Goal: Information Seeking & Learning: Find contact information

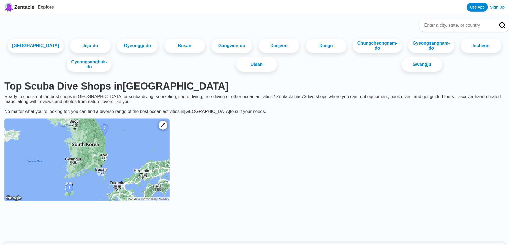
scroll to position [122, 0]
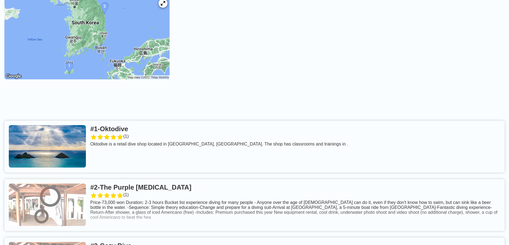
click at [128, 120] on link at bounding box center [254, 146] width 500 height 52
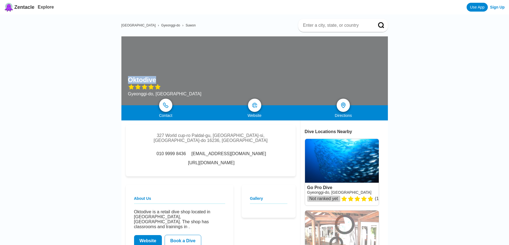
drag, startPoint x: 162, startPoint y: 79, endPoint x: 136, endPoint y: 77, distance: 26.8
click at [128, 80] on div "Oktodive" at bounding box center [164, 80] width 73 height 8
copy h1 "Oktodive"
drag, startPoint x: 289, startPoint y: 150, endPoint x: 225, endPoint y: 152, distance: 63.3
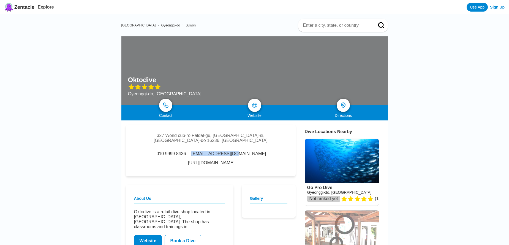
drag, startPoint x: 218, startPoint y: 150, endPoint x: 174, endPoint y: 152, distance: 43.8
click at [174, 152] on div "010 9999 8436 [EMAIL_ADDRESS][DOMAIN_NAME] [URL][DOMAIN_NAME]" at bounding box center [210, 158] width 153 height 14
copy span "[EMAIL_ADDRESS][DOMAIN_NAME]"
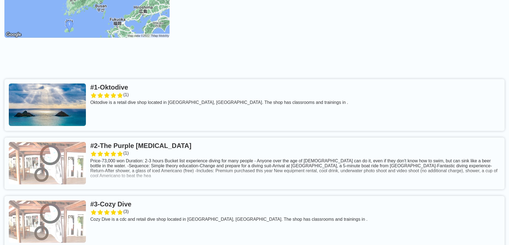
scroll to position [182, 0]
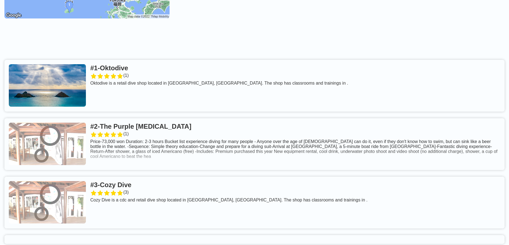
click at [159, 118] on link at bounding box center [254, 144] width 500 height 52
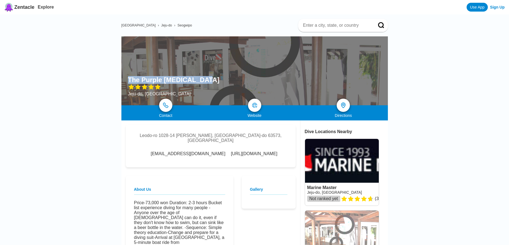
drag, startPoint x: 210, startPoint y: 81, endPoint x: 202, endPoint y: 81, distance: 8.3
click at [202, 81] on div "The Purple [MEDICAL_DATA] [GEOGRAPHIC_DATA], [GEOGRAPHIC_DATA]" at bounding box center [254, 70] width 266 height 69
copy div "The Purple [MEDICAL_DATA]"
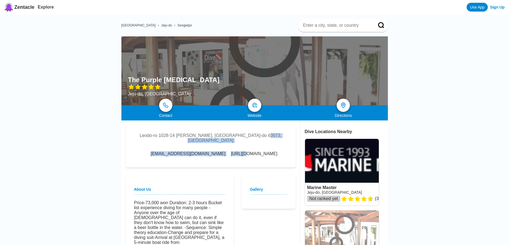
drag, startPoint x: 264, startPoint y: 150, endPoint x: 244, endPoint y: 163, distance: 24.0
click at [263, 160] on div "Leodo-ro 1028-14 Seogwipo-si, [GEOGRAPHIC_DATA]-do 63573, [GEOGRAPHIC_DATA] [EM…" at bounding box center [211, 146] width 170 height 42
drag, startPoint x: 266, startPoint y: 152, endPoint x: 268, endPoint y: 158, distance: 7.0
click at [262, 153] on div "Leodo-ro 1028-14 Seogwipo-si, [GEOGRAPHIC_DATA]-do 63573, [GEOGRAPHIC_DATA] [EM…" at bounding box center [211, 146] width 170 height 42
click at [270, 152] on div "Leodo-ro 1028-14 Seogwipo-si, [GEOGRAPHIC_DATA]-do 63573, [GEOGRAPHIC_DATA] [EM…" at bounding box center [211, 146] width 170 height 42
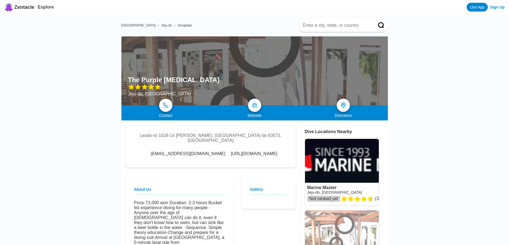
drag, startPoint x: 267, startPoint y: 150, endPoint x: 252, endPoint y: 152, distance: 15.0
click at [254, 161] on div "Leodo-ro 1028-14 Seogwipo-si, [GEOGRAPHIC_DATA]-do 63573, [GEOGRAPHIC_DATA] [EM…" at bounding box center [211, 146] width 170 height 42
drag, startPoint x: 208, startPoint y: 148, endPoint x: 262, endPoint y: 153, distance: 54.9
click at [262, 153] on div "Leodo-ro 1028-14 Seogwipo-si, [GEOGRAPHIC_DATA]-do 63573, [GEOGRAPHIC_DATA] [EM…" at bounding box center [211, 146] width 170 height 42
drag, startPoint x: 203, startPoint y: 150, endPoint x: 166, endPoint y: 152, distance: 37.7
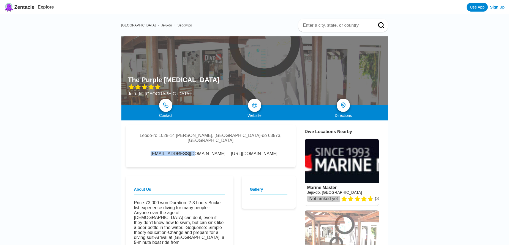
click at [164, 151] on div "[EMAIL_ADDRESS][DOMAIN_NAME] [URL][DOMAIN_NAME]" at bounding box center [210, 153] width 133 height 5
copy div "[EMAIL_ADDRESS][DOMAIN_NAME]"
drag, startPoint x: 57, startPoint y: 115, endPoint x: 53, endPoint y: 121, distance: 6.9
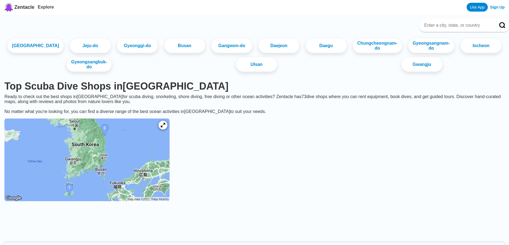
scroll to position [182, 0]
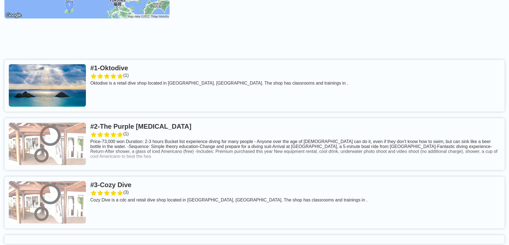
click at [137, 176] on link at bounding box center [254, 202] width 500 height 52
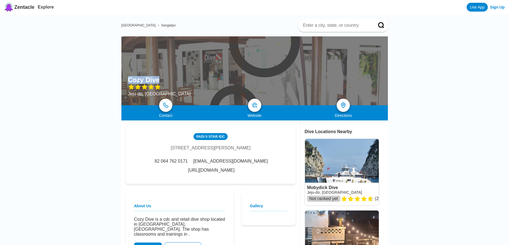
drag, startPoint x: 165, startPoint y: 78, endPoint x: 127, endPoint y: 79, distance: 37.7
click at [127, 79] on div "Cozy Dive Jeju-do, [GEOGRAPHIC_DATA]" at bounding box center [254, 70] width 266 height 69
copy div "Cozy Dive"
drag, startPoint x: 284, startPoint y: 163, endPoint x: 256, endPoint y: 175, distance: 31.1
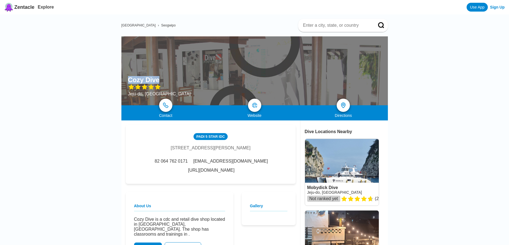
click at [247, 167] on div "PADI [STREET_ADDRESS] 82 064 762 0171 [EMAIL_ADDRESS][DOMAIN_NAME] [URL][DOMAIN…" at bounding box center [211, 154] width 170 height 59
click at [257, 175] on div "PADI [STREET_ADDRESS] 82 064 762 0171 [EMAIL_ADDRESS][DOMAIN_NAME] [URL][DOMAIN…" at bounding box center [211, 154] width 170 height 59
drag, startPoint x: 282, startPoint y: 164, endPoint x: 262, endPoint y: 166, distance: 20.4
click at [256, 174] on div "PADI [STREET_ADDRESS] 82 064 762 0171 [EMAIL_ADDRESS][DOMAIN_NAME] [URL][DOMAIN…" at bounding box center [211, 154] width 170 height 59
drag, startPoint x: 227, startPoint y: 163, endPoint x: 277, endPoint y: 164, distance: 50.1
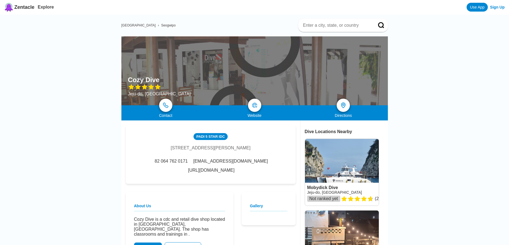
copy link "[URL][DOMAIN_NAME]"
drag, startPoint x: 223, startPoint y: 163, endPoint x: 180, endPoint y: 165, distance: 42.1
click at [180, 165] on div "82 064 762 0171 [EMAIL_ADDRESS][DOMAIN_NAME] [URL][DOMAIN_NAME]" at bounding box center [210, 165] width 153 height 14
copy span "[EMAIL_ADDRESS][DOMAIN_NAME]"
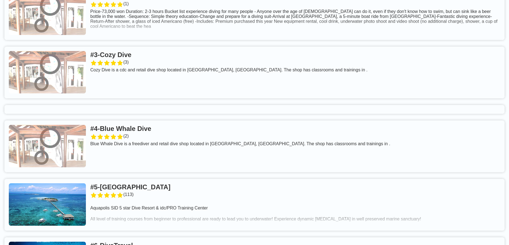
scroll to position [365, 0]
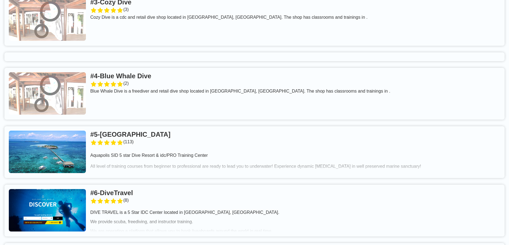
click at [164, 68] on link at bounding box center [254, 94] width 500 height 52
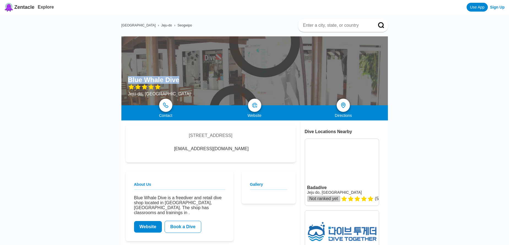
drag, startPoint x: 186, startPoint y: 77, endPoint x: 177, endPoint y: 79, distance: 8.9
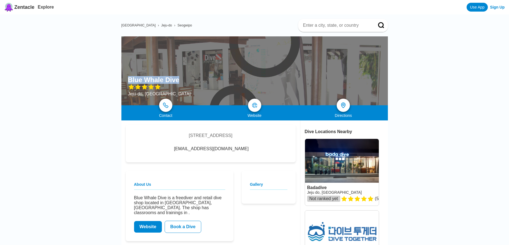
click at [177, 79] on div "Blue Whale Dive [GEOGRAPHIC_DATA], [GEOGRAPHIC_DATA]" at bounding box center [254, 70] width 266 height 69
copy div "Blue Whale Dive"
drag, startPoint x: 183, startPoint y: 151, endPoint x: 241, endPoint y: 150, distance: 58.9
click at [241, 150] on div "[EMAIL_ADDRESS][DOMAIN_NAME]" at bounding box center [210, 148] width 87 height 5
copy div "[EMAIL_ADDRESS][DOMAIN_NAME]"
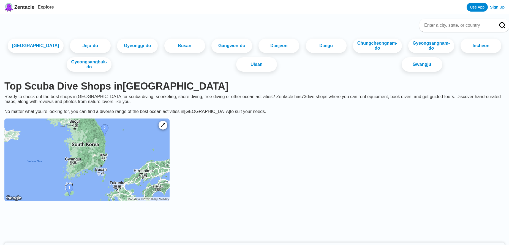
scroll to position [365, 0]
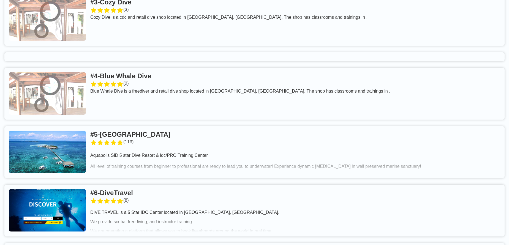
click at [44, 192] on link at bounding box center [254, 210] width 500 height 52
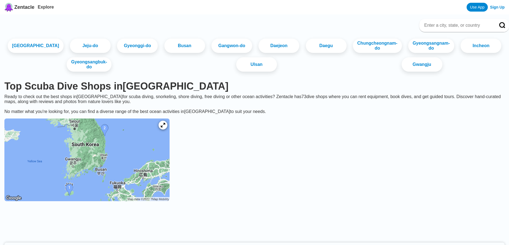
scroll to position [365, 0]
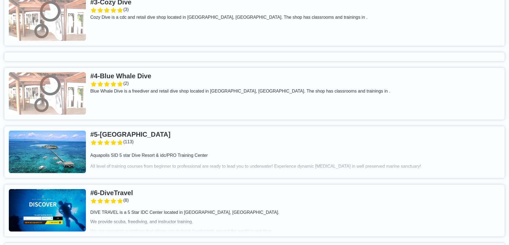
click at [166, 126] on link at bounding box center [254, 152] width 500 height 52
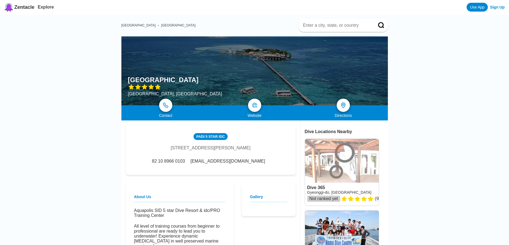
drag, startPoint x: 230, startPoint y: 78, endPoint x: 226, endPoint y: 79, distance: 4.2
click at [226, 79] on div "[GEOGRAPHIC_DATA] [GEOGRAPHIC_DATA], [GEOGRAPHIC_DATA]" at bounding box center [254, 70] width 266 height 69
copy div "[GEOGRAPHIC_DATA]"
drag, startPoint x: 241, startPoint y: 163, endPoint x: 232, endPoint y: 170, distance: 11.5
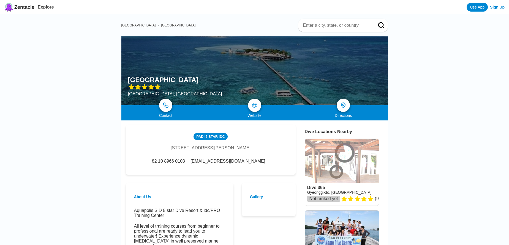
click at [216, 163] on div "PADI [STREET_ADDRESS][PERSON_NAME] 82 10 8966 0103 [EMAIL_ADDRESS][DOMAIN_NAME]" at bounding box center [211, 150] width 170 height 50
click at [233, 170] on div "PADI [STREET_ADDRESS][PERSON_NAME] 82 10 8966 0103 [EMAIL_ADDRESS][DOMAIN_NAME]" at bounding box center [211, 150] width 170 height 50
drag, startPoint x: 248, startPoint y: 164, endPoint x: 207, endPoint y: 163, distance: 41.0
click at [207, 163] on div "82 10 8966 0103 [EMAIL_ADDRESS][DOMAIN_NAME]" at bounding box center [210, 160] width 120 height 5
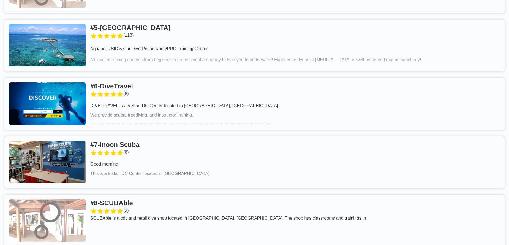
scroll to position [486, 0]
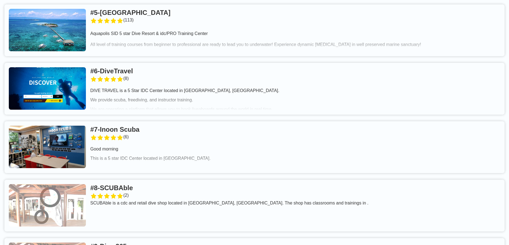
click at [149, 63] on link at bounding box center [254, 89] width 500 height 52
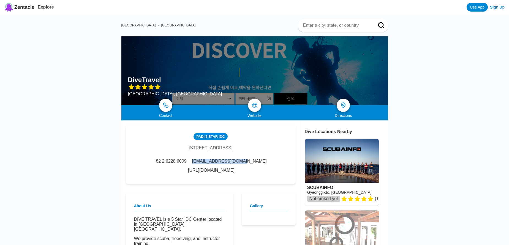
drag, startPoint x: 221, startPoint y: 164, endPoint x: 175, endPoint y: 164, distance: 45.7
click at [191, 163] on div "[EMAIL_ADDRESS][DOMAIN_NAME]" at bounding box center [229, 160] width 76 height 5
drag, startPoint x: 166, startPoint y: 76, endPoint x: 160, endPoint y: 78, distance: 6.5
click at [160, 78] on div "DiveTravel [GEOGRAPHIC_DATA], [GEOGRAPHIC_DATA]" at bounding box center [254, 70] width 266 height 69
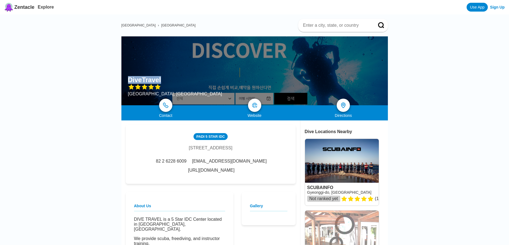
drag, startPoint x: 225, startPoint y: 163, endPoint x: 289, endPoint y: 160, distance: 64.4
click at [289, 160] on div "PADI [STREET_ADDRESS] 82 2 6228 6009 [EMAIL_ADDRESS][DOMAIN_NAME] [URL][DOMAIN_…" at bounding box center [211, 154] width 170 height 59
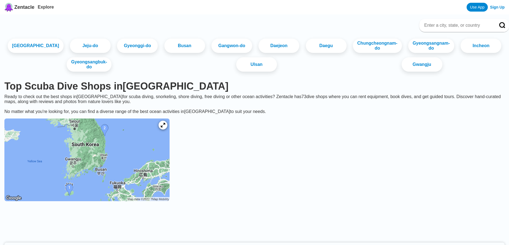
scroll to position [486, 0]
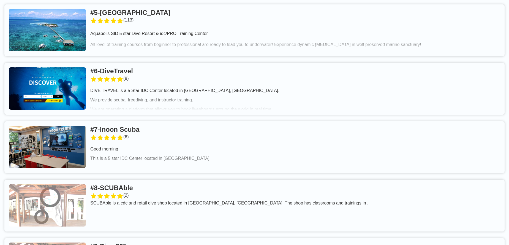
click at [131, 121] on link at bounding box center [254, 147] width 500 height 52
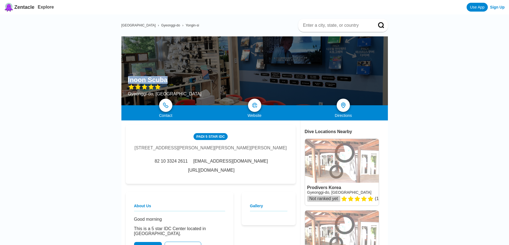
drag, startPoint x: 168, startPoint y: 78, endPoint x: 130, endPoint y: 79, distance: 37.7
click at [127, 79] on div "Inoon Scuba Gyeonggi-do, [GEOGRAPHIC_DATA]" at bounding box center [254, 70] width 266 height 69
drag, startPoint x: 283, startPoint y: 168, endPoint x: 242, endPoint y: 176, distance: 42.2
click at [252, 178] on div "PADI 5 Star IDC 2475, [PERSON_NAME], Wonsam-[PERSON_NAME], [PERSON_NAME], Gyeon…" at bounding box center [211, 154] width 170 height 59
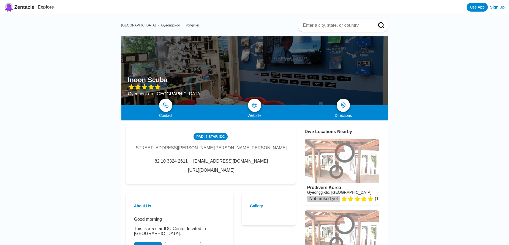
click at [282, 168] on div "PADI 5 Star IDC 2475, [PERSON_NAME], Wonsam-[PERSON_NAME], [PERSON_NAME], Gyeon…" at bounding box center [211, 154] width 170 height 59
click at [281, 168] on div "PADI 5 Star IDC 2475, [PERSON_NAME], Wonsam-[PERSON_NAME], [PERSON_NAME], Gyeon…" at bounding box center [211, 154] width 170 height 59
drag, startPoint x: 225, startPoint y: 168, endPoint x: 279, endPoint y: 170, distance: 53.7
drag, startPoint x: 221, startPoint y: 168, endPoint x: 181, endPoint y: 171, distance: 39.4
click at [181, 171] on div "82 10 3324 2611 [EMAIL_ADDRESS][DOMAIN_NAME] [URL][DOMAIN_NAME]" at bounding box center [210, 165] width 153 height 14
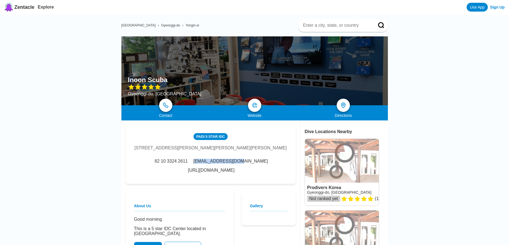
click at [193, 163] on span "[EMAIL_ADDRESS][DOMAIN_NAME]" at bounding box center [230, 160] width 75 height 5
drag, startPoint x: 180, startPoint y: 169, endPoint x: 227, endPoint y: 165, distance: 46.9
click at [227, 165] on div "PADI 5 Star IDC 2475, [PERSON_NAME], Wonsam-[PERSON_NAME], [PERSON_NAME], Gyeon…" at bounding box center [211, 154] width 170 height 59
click at [215, 160] on div "PADI 5 Star IDC 2475, [PERSON_NAME], Wonsam-[PERSON_NAME], [PERSON_NAME], Gyeon…" at bounding box center [211, 154] width 170 height 59
drag, startPoint x: 221, startPoint y: 169, endPoint x: 179, endPoint y: 171, distance: 41.6
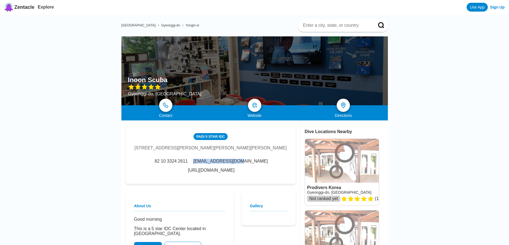
click at [179, 171] on div "PADI 5 Star IDC 2475, [PERSON_NAME], Wonsam-[PERSON_NAME], [PERSON_NAME], Gyeon…" at bounding box center [211, 154] width 170 height 59
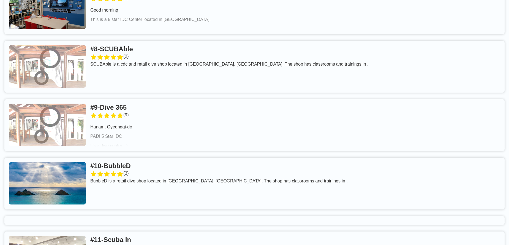
scroll to position [503, 0]
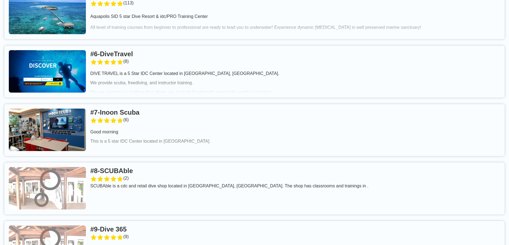
click at [151, 162] on link at bounding box center [254, 188] width 500 height 52
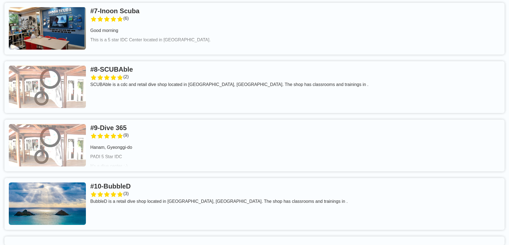
scroll to position [625, 0]
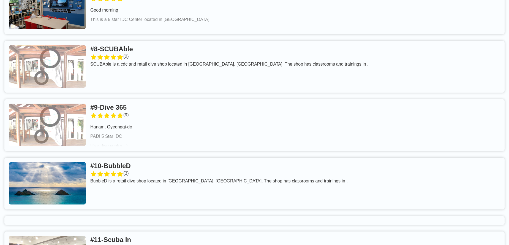
click at [134, 99] on link at bounding box center [254, 125] width 500 height 52
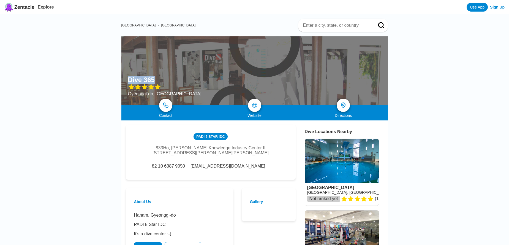
drag, startPoint x: 126, startPoint y: 76, endPoint x: 166, endPoint y: 75, distance: 40.2
click at [166, 75] on div "Dive 365 Gyeonggi-do, [GEOGRAPHIC_DATA]" at bounding box center [254, 70] width 266 height 69
drag, startPoint x: 208, startPoint y: 168, endPoint x: 246, endPoint y: 169, distance: 37.7
click at [249, 168] on div "82 10 6387 9050 [EMAIL_ADDRESS][DOMAIN_NAME]" at bounding box center [210, 165] width 120 height 5
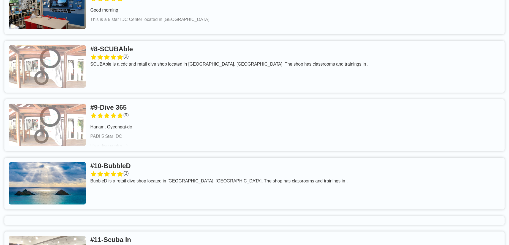
click at [142, 157] on link at bounding box center [254, 183] width 500 height 52
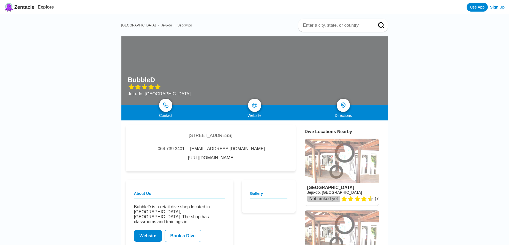
drag, startPoint x: 95, startPoint y: 120, endPoint x: 99, endPoint y: 112, distance: 9.0
drag, startPoint x: 163, startPoint y: 76, endPoint x: 129, endPoint y: 78, distance: 33.6
click at [129, 78] on div "BubbleD" at bounding box center [159, 80] width 63 height 8
drag, startPoint x: 177, startPoint y: 150, endPoint x: 220, endPoint y: 150, distance: 42.4
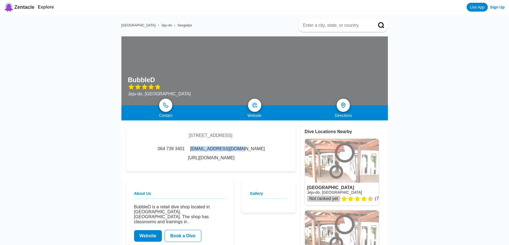
click at [219, 150] on span "[EMAIL_ADDRESS][DOMAIN_NAME]" at bounding box center [227, 148] width 75 height 5
drag, startPoint x: 225, startPoint y: 148, endPoint x: 291, endPoint y: 150, distance: 66.0
click at [291, 150] on div "[STREET_ADDRESS] 064 739 3401 [EMAIL_ADDRESS][DOMAIN_NAME] [URL][DOMAIN_NAME]" at bounding box center [211, 148] width 170 height 46
drag, startPoint x: 177, startPoint y: 149, endPoint x: 221, endPoint y: 151, distance: 43.8
click at [221, 151] on div "064 739 3401 [EMAIL_ADDRESS][DOMAIN_NAME] [URL][DOMAIN_NAME]" at bounding box center [210, 153] width 153 height 14
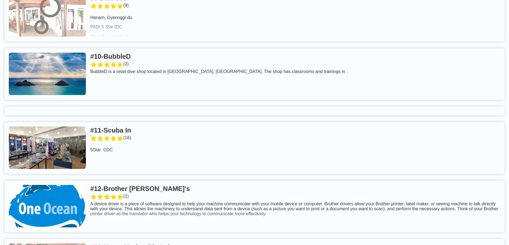
scroll to position [746, 0]
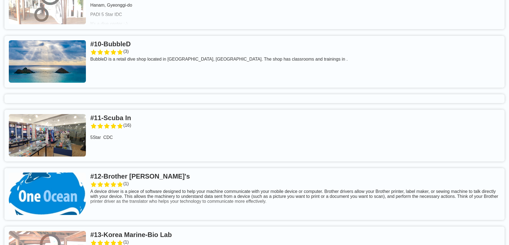
click at [137, 109] on link at bounding box center [254, 135] width 500 height 52
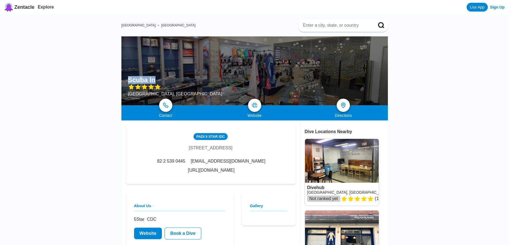
drag, startPoint x: 124, startPoint y: 75, endPoint x: 157, endPoint y: 76, distance: 32.7
click at [157, 76] on div "Scuba In [GEOGRAPHIC_DATA], [GEOGRAPHIC_DATA]" at bounding box center [254, 70] width 266 height 69
drag, startPoint x: 223, startPoint y: 168, endPoint x: 276, endPoint y: 170, distance: 52.3
click at [276, 170] on div "PADI [STREET_ADDRESS] 82 2 539 0445 [EMAIL_ADDRESS][DOMAIN_NAME] [URL][DOMAIN_N…" at bounding box center [211, 154] width 170 height 59
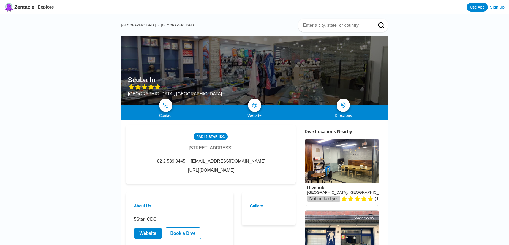
click at [276, 169] on div "PADI [STREET_ADDRESS] 82 2 539 0445 [EMAIL_ADDRESS][DOMAIN_NAME] [URL][DOMAIN_N…" at bounding box center [211, 154] width 170 height 59
drag, startPoint x: 223, startPoint y: 168, endPoint x: 274, endPoint y: 169, distance: 51.5
drag, startPoint x: 181, startPoint y: 171, endPoint x: 219, endPoint y: 170, distance: 38.0
click at [219, 163] on span "[EMAIL_ADDRESS][DOMAIN_NAME]" at bounding box center [228, 160] width 75 height 5
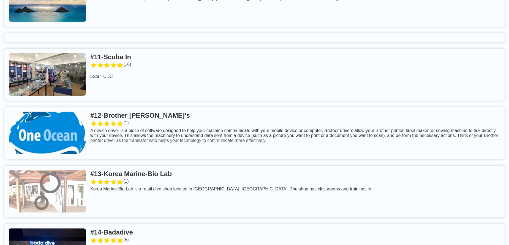
scroll to position [868, 0]
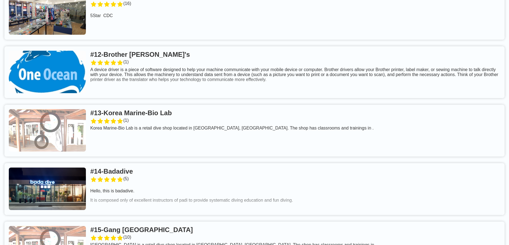
click at [168, 46] on link at bounding box center [254, 72] width 500 height 52
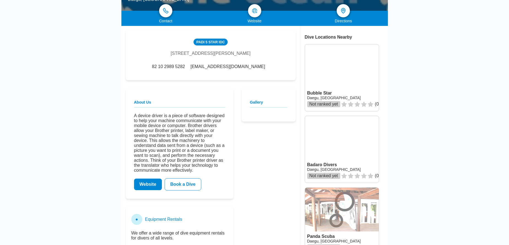
scroll to position [61, 0]
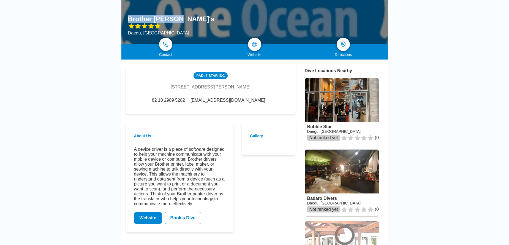
drag, startPoint x: 126, startPoint y: 21, endPoint x: 173, endPoint y: 17, distance: 46.9
click at [173, 17] on div "Brother [PERSON_NAME]'s Daegu, [GEOGRAPHIC_DATA]" at bounding box center [254, 10] width 266 height 69
click at [202, 102] on div "[EMAIL_ADDRESS][DOMAIN_NAME]" at bounding box center [227, 100] width 76 height 5
click at [204, 110] on div "PADI 5 Star IDC [STREET_ADDRESS][PERSON_NAME] 82 10 2989 5282 [EMAIL_ADDRESS][D…" at bounding box center [211, 89] width 170 height 50
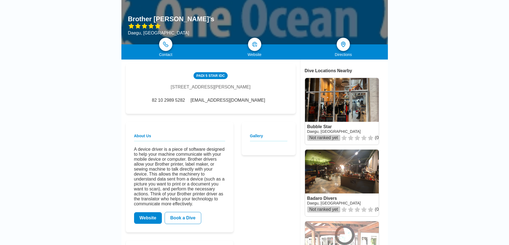
click at [216, 114] on div "PADI 5 Star IDC [STREET_ADDRESS][PERSON_NAME] 82 10 2989 5282 [EMAIL_ADDRESS][D…" at bounding box center [211, 89] width 170 height 50
drag, startPoint x: 259, startPoint y: 102, endPoint x: 216, endPoint y: 102, distance: 42.9
click at [216, 102] on div "PADI 5 Star IDC [STREET_ADDRESS][PERSON_NAME] 82 10 2989 5282 [EMAIL_ADDRESS][D…" at bounding box center [211, 89] width 170 height 50
click at [203, 101] on div "[EMAIL_ADDRESS][DOMAIN_NAME]" at bounding box center [227, 100] width 76 height 5
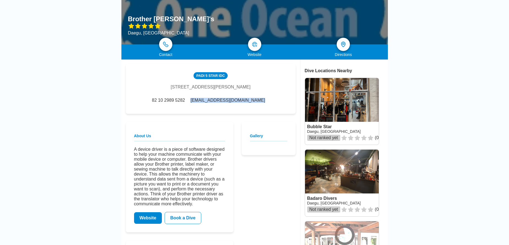
drag, startPoint x: 203, startPoint y: 101, endPoint x: 254, endPoint y: 103, distance: 51.5
click at [254, 103] on div "82 10 2989 5282 [EMAIL_ADDRESS][DOMAIN_NAME]" at bounding box center [210, 100] width 120 height 5
drag, startPoint x: 128, startPoint y: 16, endPoint x: 174, endPoint y: 18, distance: 45.5
click at [174, 18] on div "Brother [PERSON_NAME]'s Daegu, [GEOGRAPHIC_DATA]" at bounding box center [254, 10] width 266 height 69
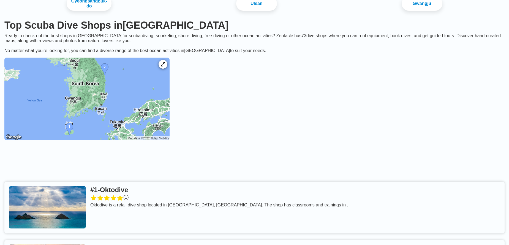
scroll to position [868, 0]
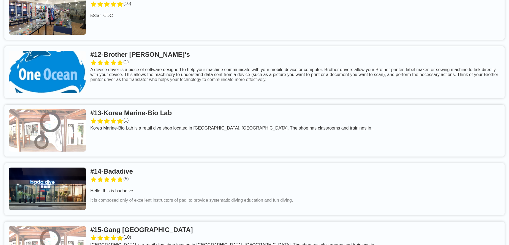
click at [159, 105] on link at bounding box center [254, 131] width 500 height 52
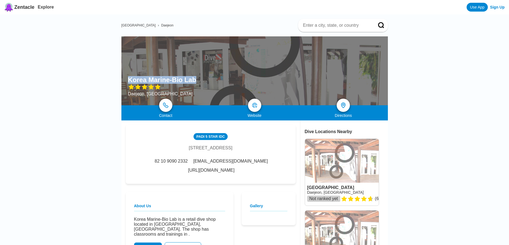
drag, startPoint x: 127, startPoint y: 76, endPoint x: 195, endPoint y: 79, distance: 68.3
click at [195, 79] on div "Korea Marine-Bio Lab [GEOGRAPHIC_DATA], [GEOGRAPHIC_DATA]" at bounding box center [254, 70] width 266 height 69
drag, startPoint x: 235, startPoint y: 162, endPoint x: 284, endPoint y: 164, distance: 49.3
click at [284, 164] on div "PADI 5 Star IDC [STREET_ADDRESS] 82 10 9090 2332 [EMAIL_ADDRESS][DOMAIN_NAME] […" at bounding box center [211, 154] width 170 height 59
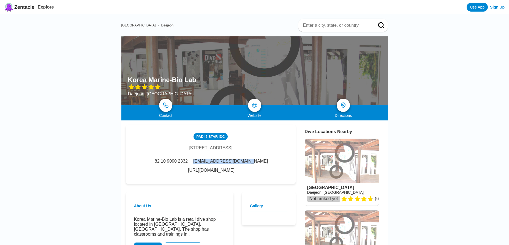
drag, startPoint x: 179, startPoint y: 163, endPoint x: 230, endPoint y: 164, distance: 50.6
click at [230, 163] on span "[EMAIL_ADDRESS][DOMAIN_NAME]" at bounding box center [230, 160] width 75 height 5
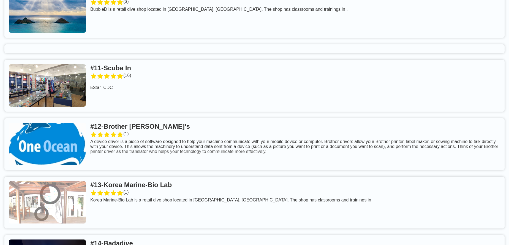
scroll to position [1013, 0]
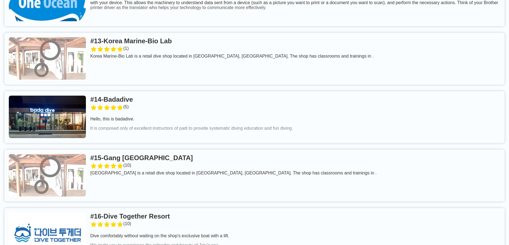
click at [131, 91] on link at bounding box center [254, 117] width 500 height 52
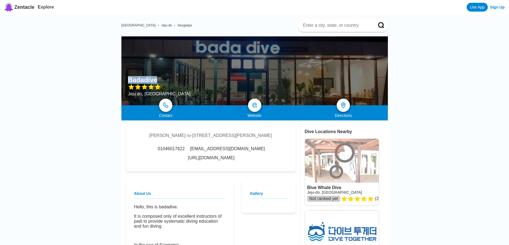
drag, startPoint x: 136, startPoint y: 78, endPoint x: 160, endPoint y: 79, distance: 23.4
click at [160, 79] on div "Badadive Jeju do, [GEOGRAPHIC_DATA]" at bounding box center [254, 70] width 266 height 69
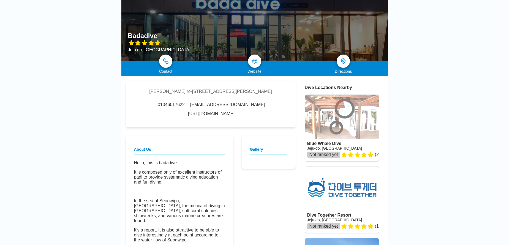
scroll to position [61, 0]
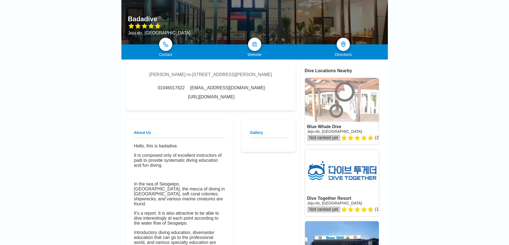
drag, startPoint x: 228, startPoint y: 88, endPoint x: 272, endPoint y: 89, distance: 44.6
drag, startPoint x: 182, startPoint y: 90, endPoint x: 224, endPoint y: 90, distance: 42.6
click at [224, 90] on div "01046017622 [EMAIL_ADDRESS][DOMAIN_NAME] [URL][DOMAIN_NAME]" at bounding box center [210, 92] width 153 height 14
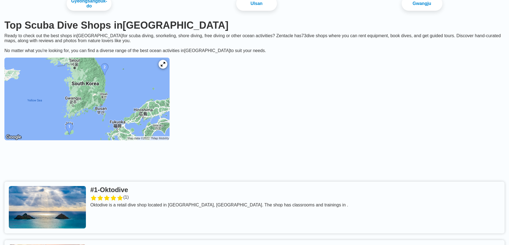
scroll to position [940, 0]
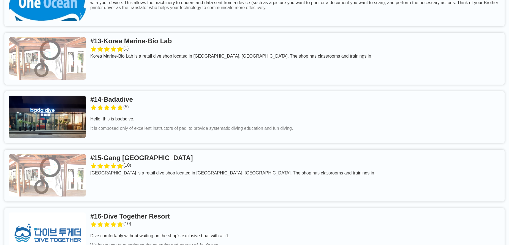
click at [157, 149] on link at bounding box center [254, 175] width 500 height 52
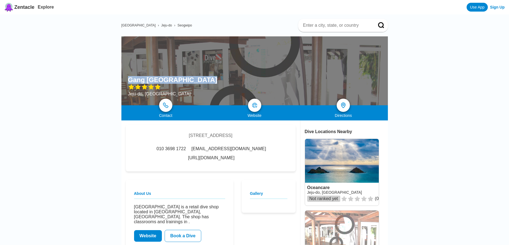
drag, startPoint x: 127, startPoint y: 79, endPoint x: 201, endPoint y: 79, distance: 74.5
click at [201, 79] on div "Gang [GEOGRAPHIC_DATA] [GEOGRAPHIC_DATA], [GEOGRAPHIC_DATA]" at bounding box center [254, 70] width 266 height 69
drag, startPoint x: 177, startPoint y: 161, endPoint x: 249, endPoint y: 163, distance: 72.1
click at [249, 163] on div "[STREET_ADDRESS] 010 3698 1722 [EMAIL_ADDRESS][DOMAIN_NAME] [URL][DOMAIN_NAME]" at bounding box center [211, 148] width 170 height 46
drag, startPoint x: 244, startPoint y: 159, endPoint x: 198, endPoint y: 161, distance: 46.2
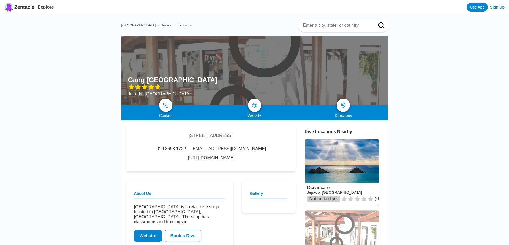
click at [172, 170] on div "[STREET_ADDRESS] 010 3698 1722 [EMAIL_ADDRESS][DOMAIN_NAME] [URL][DOMAIN_NAME]" at bounding box center [211, 148] width 170 height 46
drag, startPoint x: 180, startPoint y: 160, endPoint x: 241, endPoint y: 161, distance: 61.3
drag, startPoint x: 201, startPoint y: 149, endPoint x: 254, endPoint y: 150, distance: 53.4
click at [254, 150] on div "[EMAIL_ADDRESS][DOMAIN_NAME]" at bounding box center [228, 148] width 76 height 5
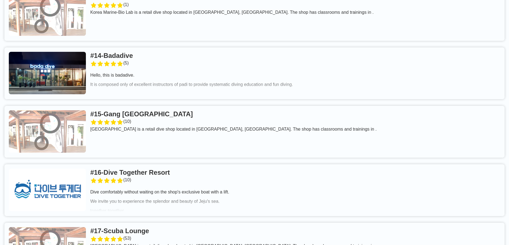
scroll to position [1001, 0]
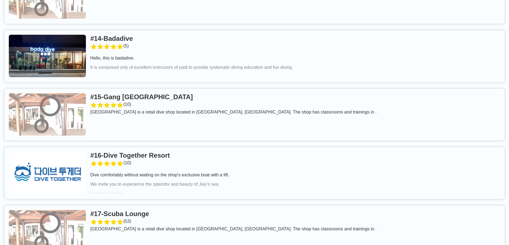
click at [187, 147] on link at bounding box center [254, 173] width 500 height 52
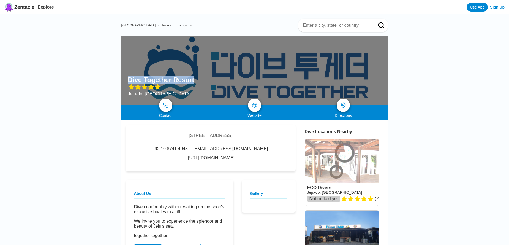
drag, startPoint x: 128, startPoint y: 80, endPoint x: 192, endPoint y: 78, distance: 64.7
click at [192, 78] on div "Dive Together Resort [GEOGRAPHIC_DATA], [GEOGRAPHIC_DATA]" at bounding box center [254, 70] width 266 height 69
drag, startPoint x: 178, startPoint y: 161, endPoint x: 245, endPoint y: 160, distance: 66.8
click at [243, 160] on div "92 10 8741 4945 [EMAIL_ADDRESS][DOMAIN_NAME] [URL][DOMAIN_NAME]" at bounding box center [210, 153] width 153 height 14
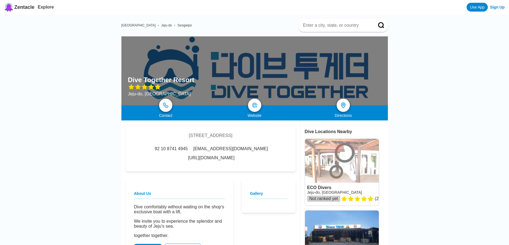
click at [245, 160] on div "92 10 8741 4945 [EMAIL_ADDRESS][DOMAIN_NAME] [URL][DOMAIN_NAME]" at bounding box center [210, 153] width 153 height 14
drag, startPoint x: 245, startPoint y: 160, endPoint x: 221, endPoint y: 160, distance: 23.1
click at [177, 166] on div "[STREET_ADDRESS] 92 10 8741 4945 [EMAIL_ADDRESS][DOMAIN_NAME] [URL][DOMAIN_NAME]" at bounding box center [211, 148] width 170 height 46
drag, startPoint x: 180, startPoint y: 160, endPoint x: 241, endPoint y: 161, distance: 61.9
click at [131, 144] on div "[STREET_ADDRESS] 92 10 8741 4945 [EMAIL_ADDRESS][DOMAIN_NAME] [URL][DOMAIN_NAME]" at bounding box center [211, 148] width 170 height 46
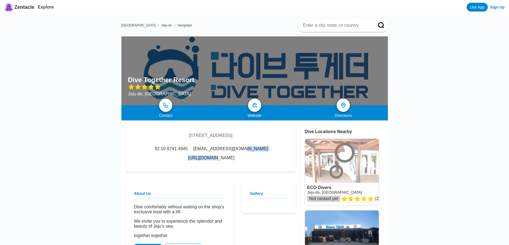
drag, startPoint x: 203, startPoint y: 150, endPoint x: 263, endPoint y: 152, distance: 60.3
click at [263, 152] on div "92 10 8741 4945 [EMAIL_ADDRESS][DOMAIN_NAME] [URL][DOMAIN_NAME]" at bounding box center [210, 153] width 153 height 14
drag, startPoint x: 205, startPoint y: 150, endPoint x: 260, endPoint y: 150, distance: 54.2
click at [260, 150] on div "92 10 8741 4945 [EMAIL_ADDRESS][DOMAIN_NAME] [URL][DOMAIN_NAME]" at bounding box center [210, 153] width 153 height 14
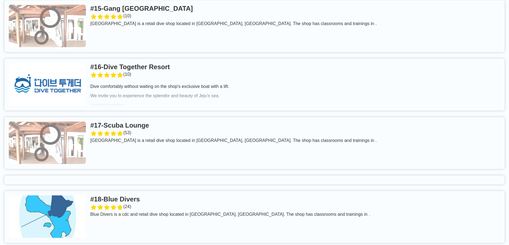
scroll to position [1122, 0]
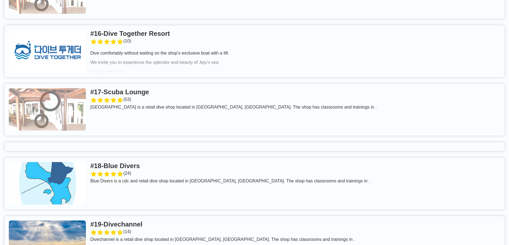
click at [164, 84] on link at bounding box center [254, 110] width 500 height 52
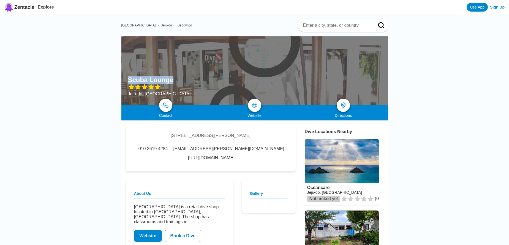
drag, startPoint x: 124, startPoint y: 79, endPoint x: 171, endPoint y: 80, distance: 46.5
click at [171, 80] on div "Scuba Lounge [GEOGRAPHIC_DATA], [GEOGRAPHIC_DATA]" at bounding box center [254, 70] width 266 height 69
drag, startPoint x: 227, startPoint y: 149, endPoint x: 280, endPoint y: 151, distance: 53.1
click at [177, 149] on span "[EMAIL_ADDRESS][PERSON_NAME][DOMAIN_NAME]" at bounding box center [228, 148] width 111 height 5
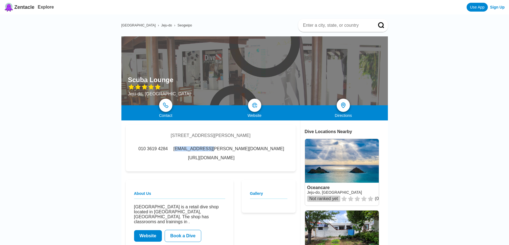
drag, startPoint x: 176, startPoint y: 150, endPoint x: 215, endPoint y: 149, distance: 38.5
click at [215, 149] on span "[EMAIL_ADDRESS][PERSON_NAME][DOMAIN_NAME]" at bounding box center [228, 148] width 111 height 5
click at [201, 157] on div "[STREET_ADDRESS] 010 3619 4284 [EMAIL_ADDRESS][PERSON_NAME][DOMAIN_NAME] [URL][…" at bounding box center [211, 148] width 170 height 46
drag, startPoint x: 176, startPoint y: 150, endPoint x: 214, endPoint y: 149, distance: 37.7
click at [223, 148] on div "010 3619 4284 [EMAIL_ADDRESS][PERSON_NAME][DOMAIN_NAME] [URL][DOMAIN_NAME]" at bounding box center [210, 153] width 153 height 14
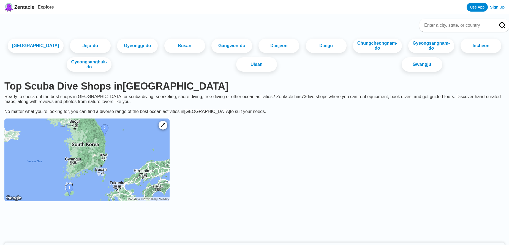
scroll to position [1122, 0]
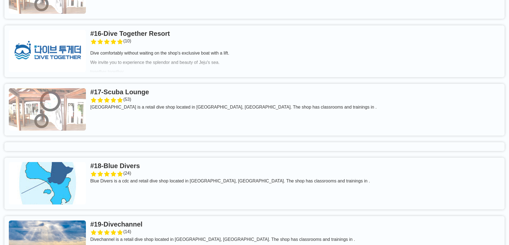
click at [149, 157] on link at bounding box center [254, 183] width 500 height 52
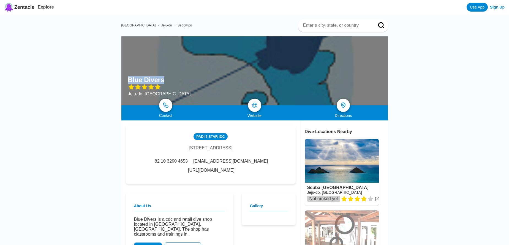
drag, startPoint x: 133, startPoint y: 78, endPoint x: 164, endPoint y: 79, distance: 31.1
click at [164, 79] on div "Blue Divers" at bounding box center [159, 80] width 63 height 8
drag, startPoint x: 223, startPoint y: 161, endPoint x: 286, endPoint y: 165, distance: 63.3
click at [286, 165] on div "PADI [STREET_ADDRESS] Korea 82 10 3290 4653 [EMAIL_ADDRESS][DOMAIN_NAME] [URL][…" at bounding box center [211, 154] width 170 height 59
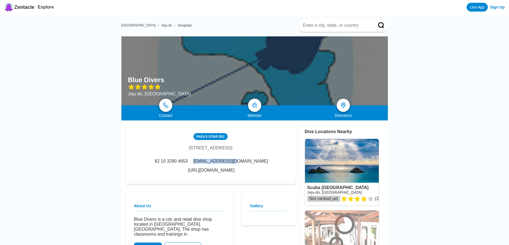
drag, startPoint x: 179, startPoint y: 163, endPoint x: 218, endPoint y: 163, distance: 38.8
click at [218, 163] on div "[EMAIL_ADDRESS][DOMAIN_NAME]" at bounding box center [230, 160] width 76 height 5
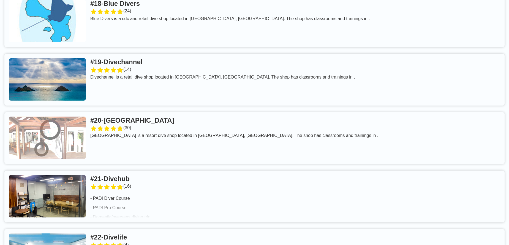
scroll to position [1305, 0]
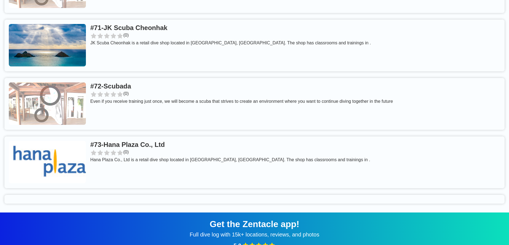
scroll to position [4475, 0]
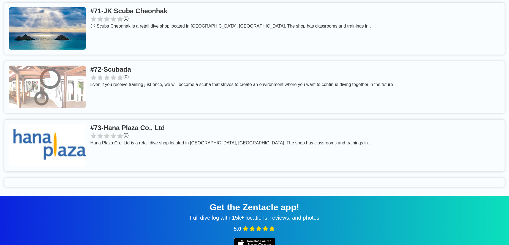
click at [185, 119] on link at bounding box center [254, 145] width 500 height 52
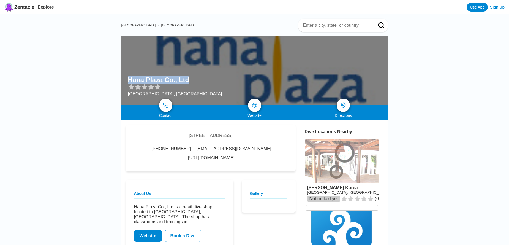
drag, startPoint x: 127, startPoint y: 77, endPoint x: 187, endPoint y: 78, distance: 59.7
click at [187, 78] on div "Hana Plaza Co., Ltd [GEOGRAPHIC_DATA], [GEOGRAPHIC_DATA]" at bounding box center [254, 70] width 266 height 69
click at [209, 165] on div "[STREET_ADDRESS] [PHONE_NUMBER] [EMAIL_ADDRESS][DOMAIN_NAME] [URL][DOMAIN_NAME]" at bounding box center [211, 148] width 170 height 46
drag, startPoint x: 228, startPoint y: 156, endPoint x: 279, endPoint y: 158, distance: 51.0
click at [279, 158] on div "[STREET_ADDRESS] [PHONE_NUMBER] [EMAIL_ADDRESS][DOMAIN_NAME] [URL][DOMAIN_NAME]" at bounding box center [211, 148] width 170 height 46
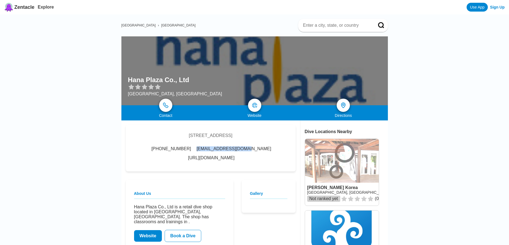
drag, startPoint x: 177, startPoint y: 155, endPoint x: 224, endPoint y: 157, distance: 47.4
click at [224, 157] on div "[PHONE_NUMBER] [EMAIL_ADDRESS][DOMAIN_NAME] [URL][DOMAIN_NAME]" at bounding box center [210, 153] width 153 height 14
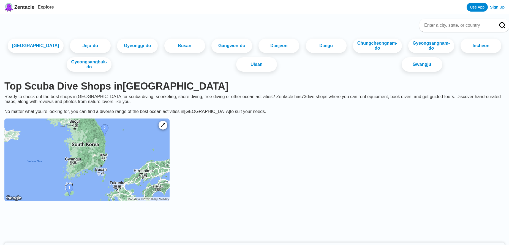
scroll to position [4475, 0]
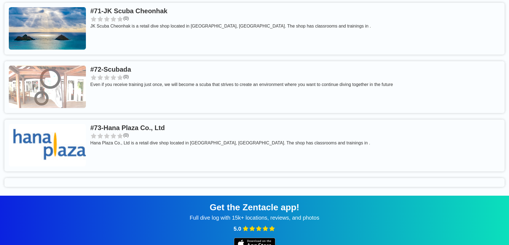
click at [134, 61] on link at bounding box center [254, 87] width 500 height 52
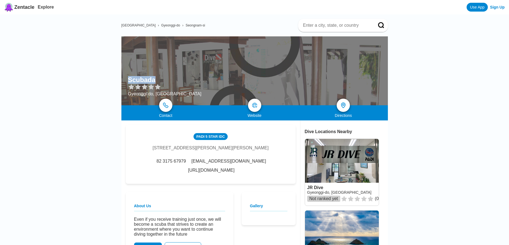
drag, startPoint x: 128, startPoint y: 79, endPoint x: 175, endPoint y: 77, distance: 46.5
click at [175, 77] on div "Scubada" at bounding box center [164, 80] width 73 height 8
click at [183, 172] on div "PADI [STREET_ADDRESS][PERSON_NAME][PERSON_NAME] 82 3175 67979 [EMAIL_ADDRESS][D…" at bounding box center [211, 154] width 170 height 59
drag, startPoint x: 285, startPoint y: 163, endPoint x: 257, endPoint y: 163, distance: 27.8
click at [255, 171] on div "PADI [STREET_ADDRESS][PERSON_NAME][PERSON_NAME] 82 3175 67979 [EMAIL_ADDRESS][D…" at bounding box center [211, 154] width 170 height 59
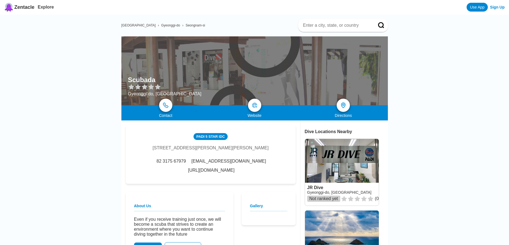
drag, startPoint x: 229, startPoint y: 161, endPoint x: 280, endPoint y: 164, distance: 51.0
drag, startPoint x: 175, startPoint y: 163, endPoint x: 226, endPoint y: 164, distance: 50.1
click at [226, 164] on div "82 3175 67979 [EMAIL_ADDRESS][DOMAIN_NAME] [URL][DOMAIN_NAME]" at bounding box center [210, 165] width 153 height 14
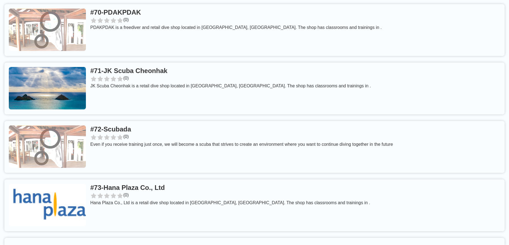
scroll to position [4414, 0]
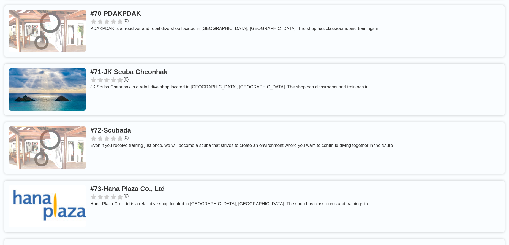
click at [157, 64] on link at bounding box center [254, 90] width 500 height 52
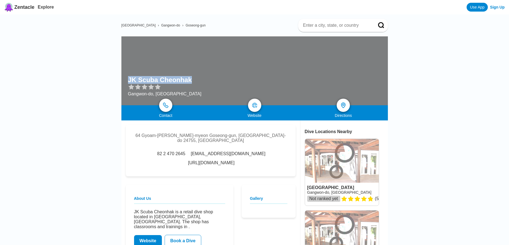
drag, startPoint x: 128, startPoint y: 77, endPoint x: 186, endPoint y: 81, distance: 59.0
click at [186, 81] on div "JK Scuba Cheonhak Gangwon-do, [GEOGRAPHIC_DATA]" at bounding box center [254, 70] width 266 height 69
drag, startPoint x: 225, startPoint y: 156, endPoint x: 273, endPoint y: 156, distance: 48.4
drag, startPoint x: 182, startPoint y: 156, endPoint x: 218, endPoint y: 156, distance: 36.9
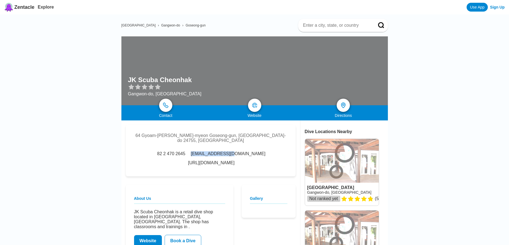
click at [218, 156] on span "[EMAIL_ADDRESS][DOMAIN_NAME]" at bounding box center [228, 153] width 75 height 5
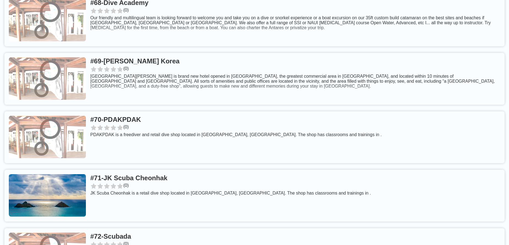
scroll to position [4293, 0]
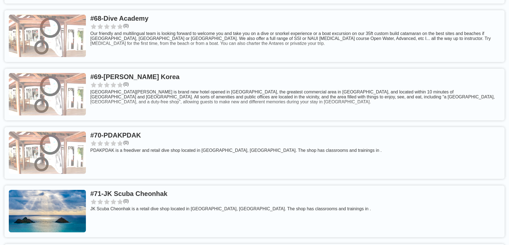
click at [157, 127] on link at bounding box center [254, 153] width 500 height 52
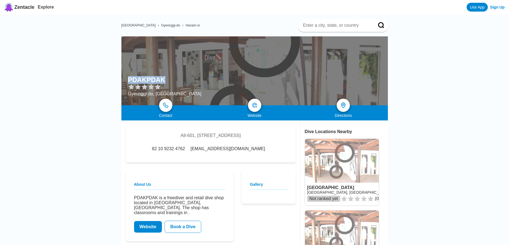
drag, startPoint x: 125, startPoint y: 78, endPoint x: 165, endPoint y: 78, distance: 40.4
click at [165, 78] on div "PDAKPDAK Gyeonggi-do, [GEOGRAPHIC_DATA]" at bounding box center [254, 70] width 266 height 69
drag, startPoint x: 199, startPoint y: 151, endPoint x: 251, endPoint y: 149, distance: 52.0
click at [255, 151] on div "82 10 9232 4762 [EMAIL_ADDRESS][DOMAIN_NAME]" at bounding box center [210, 148] width 120 height 5
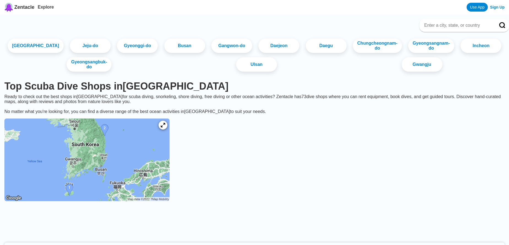
scroll to position [4293, 0]
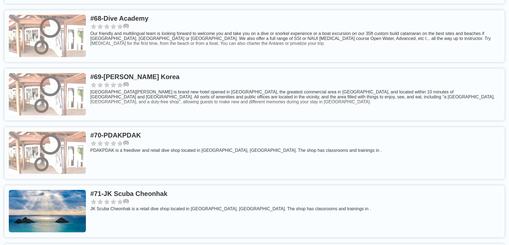
click at [142, 68] on link at bounding box center [254, 94] width 500 height 52
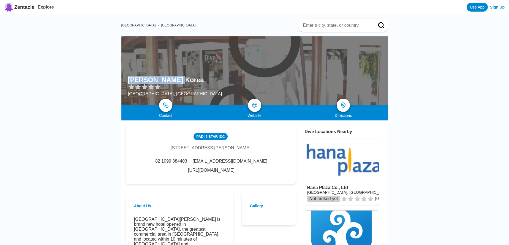
drag, startPoint x: 126, startPoint y: 77, endPoint x: 173, endPoint y: 80, distance: 47.4
click at [173, 80] on div "[PERSON_NAME] [GEOGRAPHIC_DATA] [GEOGRAPHIC_DATA], [GEOGRAPHIC_DATA]" at bounding box center [254, 70] width 266 height 69
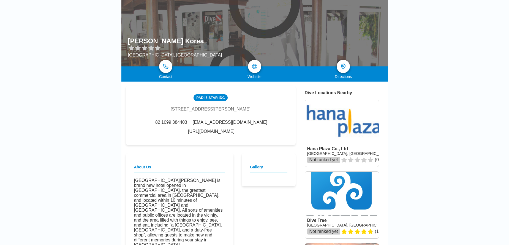
scroll to position [61, 0]
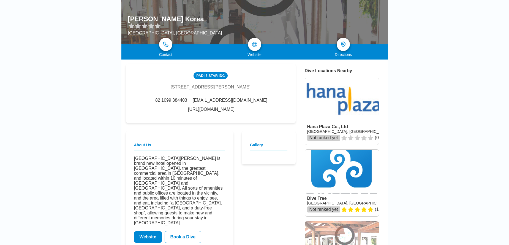
click at [191, 103] on div "[EMAIL_ADDRESS][DOMAIN_NAME]" at bounding box center [229, 100] width 76 height 5
drag, startPoint x: 221, startPoint y: 106, endPoint x: 284, endPoint y: 108, distance: 63.3
drag, startPoint x: 172, startPoint y: 108, endPoint x: 216, endPoint y: 109, distance: 43.7
click at [216, 109] on div "82 1099 384403 [EMAIL_ADDRESS][DOMAIN_NAME] [URL][DOMAIN_NAME]" at bounding box center [210, 105] width 153 height 14
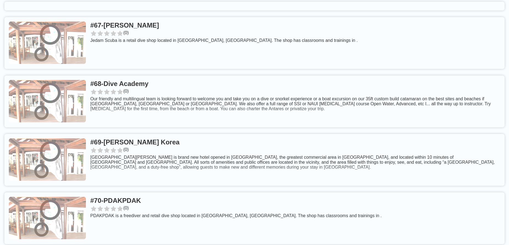
scroll to position [4167, 0]
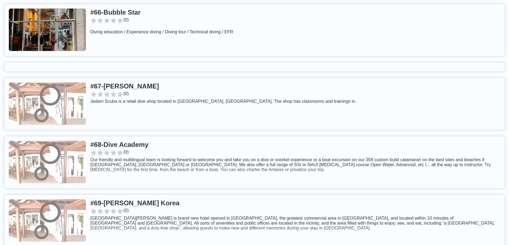
click at [159, 136] on link at bounding box center [254, 162] width 500 height 52
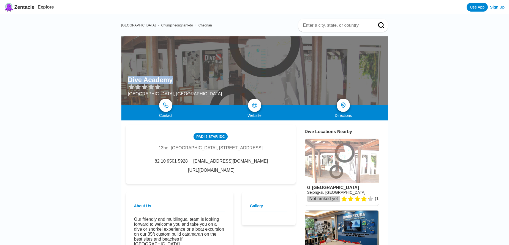
drag, startPoint x: 125, startPoint y: 76, endPoint x: 171, endPoint y: 80, distance: 45.5
click at [171, 80] on div "[GEOGRAPHIC_DATA] [GEOGRAPHIC_DATA], [GEOGRAPHIC_DATA]" at bounding box center [254, 70] width 266 height 69
drag, startPoint x: 190, startPoint y: 178, endPoint x: 242, endPoint y: 182, distance: 52.4
click at [242, 182] on div "PADI 5 Star IDC 13ho, [GEOGRAPHIC_DATA], [STREET_ADDRESS] 82 10 9501 5928 [EMAI…" at bounding box center [211, 154] width 170 height 59
click at [240, 172] on div "82 10 9501 5928 [EMAIL_ADDRESS][DOMAIN_NAME] [URL][DOMAIN_NAME]" at bounding box center [210, 165] width 153 height 14
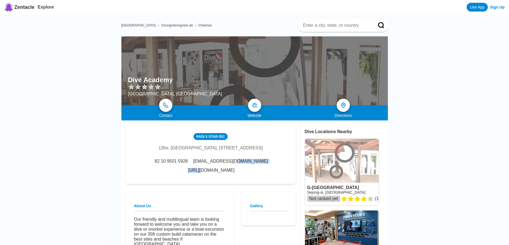
drag, startPoint x: 238, startPoint y: 179, endPoint x: 197, endPoint y: 179, distance: 41.0
click at [189, 183] on div "PADI 5 Star IDC 13ho, [GEOGRAPHIC_DATA], [STREET_ADDRESS] 82 10 9501 5928 [EMAI…" at bounding box center [211, 154] width 170 height 59
click at [237, 172] on div "82 10 9501 5928 [EMAIL_ADDRESS][DOMAIN_NAME] [URL][DOMAIN_NAME]" at bounding box center [210, 165] width 153 height 14
drag, startPoint x: 239, startPoint y: 179, endPoint x: 199, endPoint y: 184, distance: 40.8
click at [191, 183] on div "PADI 5 Star IDC 13ho, [GEOGRAPHIC_DATA], [STREET_ADDRESS] 82 10 9501 5928 [EMAI…" at bounding box center [211, 154] width 170 height 59
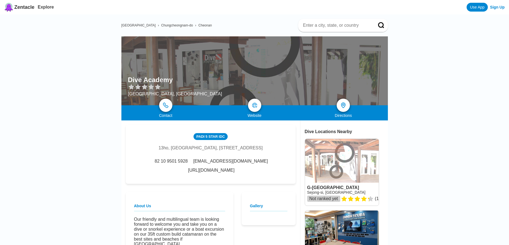
drag, startPoint x: 186, startPoint y: 178, endPoint x: 235, endPoint y: 179, distance: 49.0
drag, startPoint x: 199, startPoint y: 168, endPoint x: 260, endPoint y: 168, distance: 60.5
click at [260, 163] on span "[EMAIL_ADDRESS][DOMAIN_NAME]" at bounding box center [230, 160] width 75 height 5
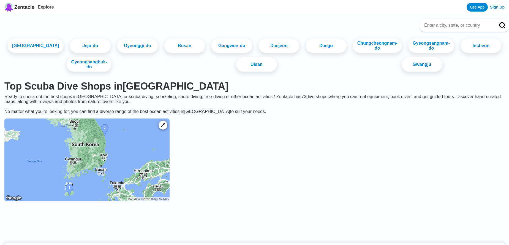
scroll to position [4167, 0]
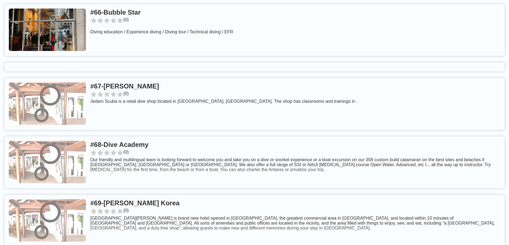
click at [157, 78] on link at bounding box center [254, 104] width 500 height 52
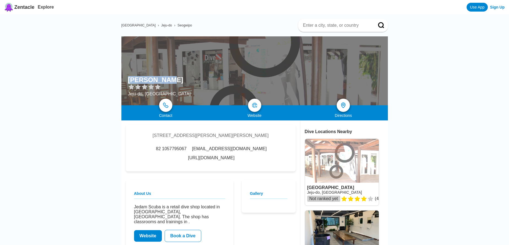
drag, startPoint x: 128, startPoint y: 79, endPoint x: 167, endPoint y: 79, distance: 38.8
click at [167, 79] on h1 "[PERSON_NAME]" at bounding box center [155, 80] width 55 height 8
drag, startPoint x: 175, startPoint y: 158, endPoint x: 245, endPoint y: 160, distance: 69.3
drag, startPoint x: 208, startPoint y: 150, endPoint x: 251, endPoint y: 149, distance: 42.9
click at [251, 149] on div "82 1057795067 [EMAIL_ADDRESS][DOMAIN_NAME] [URL][DOMAIN_NAME]" at bounding box center [210, 153] width 153 height 14
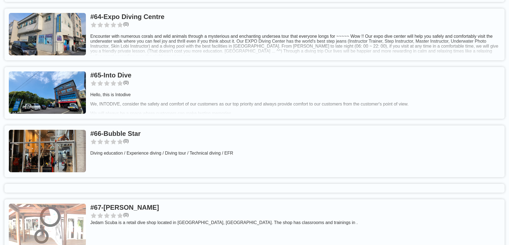
scroll to position [4045, 0]
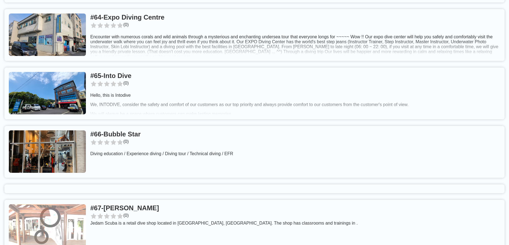
click at [158, 126] on link at bounding box center [254, 152] width 500 height 52
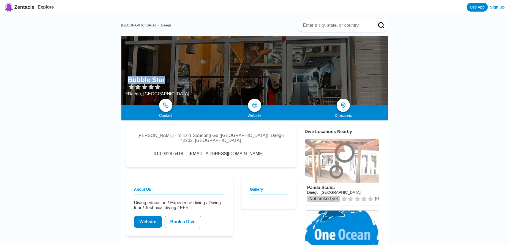
drag, startPoint x: 128, startPoint y: 80, endPoint x: 163, endPoint y: 79, distance: 35.2
click at [163, 79] on div "Bubble Star Daegu, [GEOGRAPHIC_DATA]" at bounding box center [254, 70] width 266 height 69
drag, startPoint x: 201, startPoint y: 144, endPoint x: 248, endPoint y: 151, distance: 47.1
click at [253, 151] on div "[PERSON_NAME] - ro 12-1 SuSeong-Gu (SANG-DONG), [GEOGRAPHIC_DATA] 010 9328 6418…" at bounding box center [211, 146] width 170 height 42
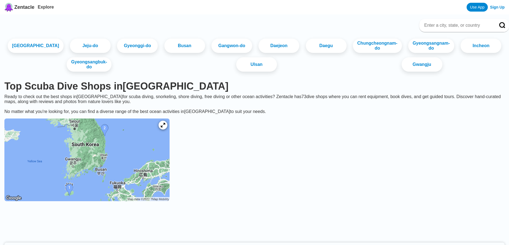
scroll to position [4045, 0]
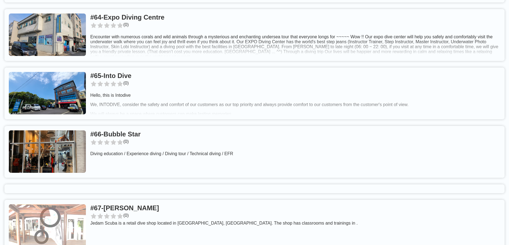
click at [145, 67] on link at bounding box center [254, 93] width 500 height 52
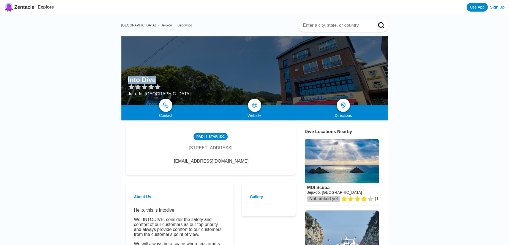
drag, startPoint x: 128, startPoint y: 79, endPoint x: 158, endPoint y: 77, distance: 30.8
click at [158, 77] on div "Into Dive Jeju-do, [GEOGRAPHIC_DATA]" at bounding box center [254, 70] width 266 height 69
drag, startPoint x: 189, startPoint y: 163, endPoint x: 232, endPoint y: 164, distance: 42.9
click at [232, 163] on div "[EMAIL_ADDRESS][DOMAIN_NAME]" at bounding box center [210, 160] width 76 height 5
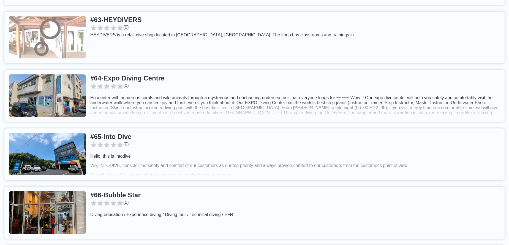
scroll to position [3924, 0]
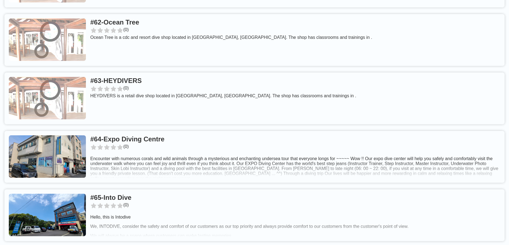
click at [177, 131] on link at bounding box center [254, 157] width 500 height 52
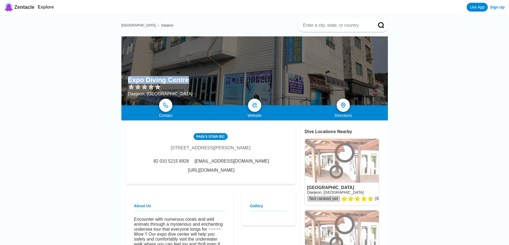
drag, startPoint x: 127, startPoint y: 78, endPoint x: 187, endPoint y: 80, distance: 60.0
click at [187, 80] on div "Expo Diving Centre [GEOGRAPHIC_DATA], [GEOGRAPHIC_DATA]" at bounding box center [254, 70] width 266 height 69
drag, startPoint x: 230, startPoint y: 162, endPoint x: 282, endPoint y: 163, distance: 52.6
click at [282, 163] on div "PADI 5 Star IDC [STREET_ADDRESS][PERSON_NAME] 82 010 5215 8928 [EMAIL_ADDRESS][…" at bounding box center [211, 154] width 170 height 59
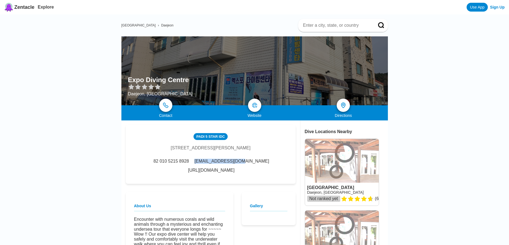
drag, startPoint x: 179, startPoint y: 161, endPoint x: 225, endPoint y: 165, distance: 45.8
click at [225, 163] on div "[EMAIL_ADDRESS][DOMAIN_NAME]" at bounding box center [231, 160] width 76 height 5
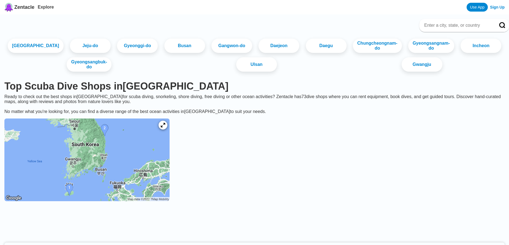
scroll to position [3924, 0]
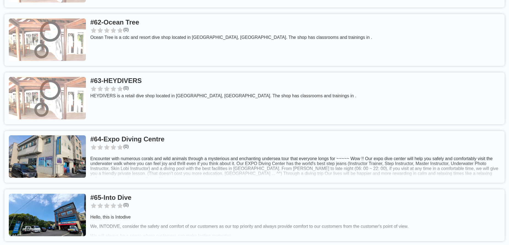
click at [155, 72] on link at bounding box center [254, 98] width 500 height 52
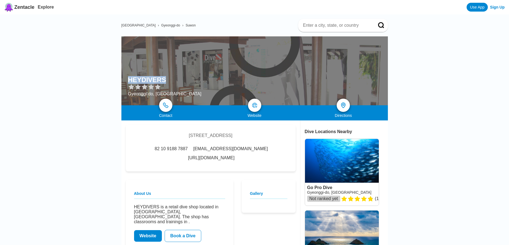
drag, startPoint x: 128, startPoint y: 78, endPoint x: 163, endPoint y: 80, distance: 35.0
click at [163, 80] on h1 "HEYDIVERS" at bounding box center [147, 80] width 38 height 8
drag, startPoint x: 284, startPoint y: 156, endPoint x: 262, endPoint y: 157, distance: 22.8
click at [245, 166] on div "[STREET_ADDRESS] 82 10 9188 7887 [EMAIL_ADDRESS][DOMAIN_NAME] [URL][DOMAIN_NAME]" at bounding box center [211, 148] width 170 height 46
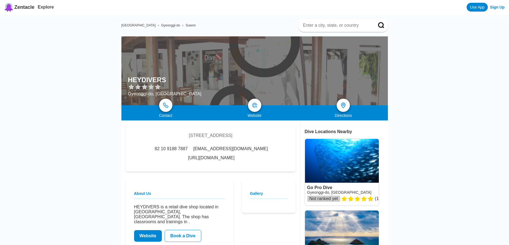
drag, startPoint x: 227, startPoint y: 155, endPoint x: 282, endPoint y: 156, distance: 54.7
drag, startPoint x: 177, startPoint y: 156, endPoint x: 228, endPoint y: 156, distance: 50.9
click at [228, 156] on div "82 10 9188 7887 [EMAIL_ADDRESS][DOMAIN_NAME] [URL][DOMAIN_NAME]" at bounding box center [210, 153] width 153 height 14
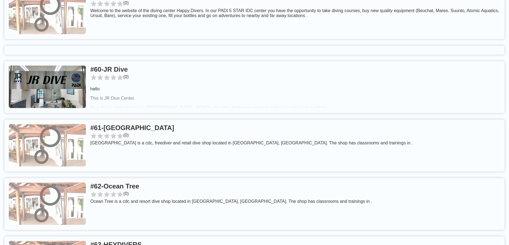
scroll to position [3741, 0]
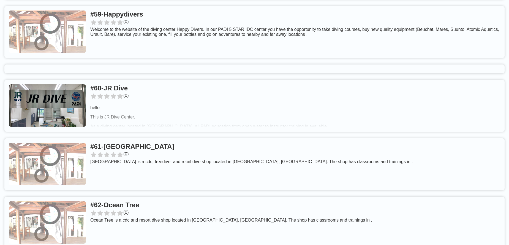
click at [156, 196] on link at bounding box center [254, 222] width 500 height 52
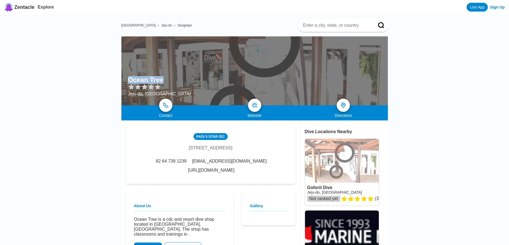
drag, startPoint x: 132, startPoint y: 78, endPoint x: 162, endPoint y: 80, distance: 30.1
click at [162, 80] on div "Ocean Tree [GEOGRAPHIC_DATA], [GEOGRAPHIC_DATA]" at bounding box center [254, 70] width 266 height 69
click at [186, 168] on div "PADI 5 Star IDC 188, World cup-ro Seogwipo-si, [GEOGRAPHIC_DATA]-do 63564, [GEO…" at bounding box center [211, 154] width 170 height 59
drag, startPoint x: 278, startPoint y: 163, endPoint x: 233, endPoint y: 165, distance: 44.9
drag, startPoint x: 181, startPoint y: 162, endPoint x: 227, endPoint y: 163, distance: 45.4
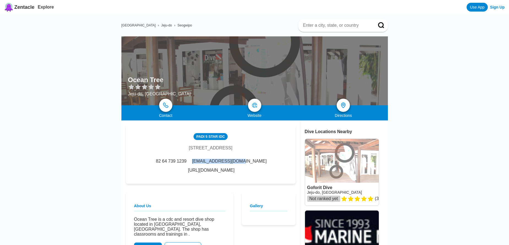
click at [227, 163] on span "[EMAIL_ADDRESS][DOMAIN_NAME]" at bounding box center [229, 160] width 75 height 5
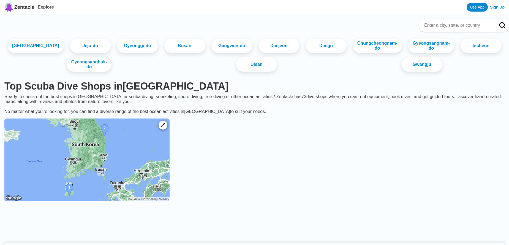
scroll to position [3741, 0]
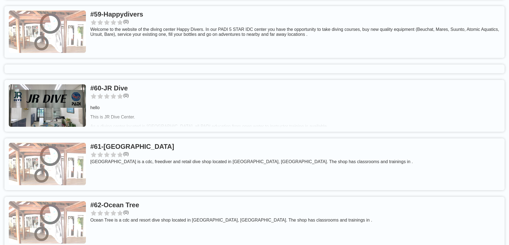
click at [146, 138] on link at bounding box center [254, 164] width 500 height 52
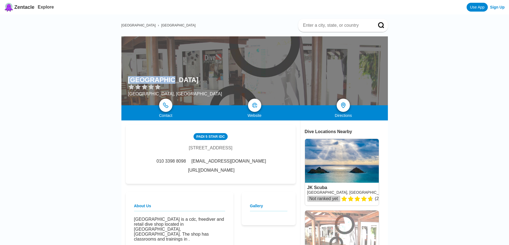
drag, startPoint x: 128, startPoint y: 77, endPoint x: 164, endPoint y: 78, distance: 35.5
click at [164, 78] on h1 "[GEOGRAPHIC_DATA]" at bounding box center [163, 80] width 70 height 8
drag, startPoint x: 222, startPoint y: 163, endPoint x: 274, endPoint y: 164, distance: 52.0
drag, startPoint x: 181, startPoint y: 162, endPoint x: 218, endPoint y: 164, distance: 36.3
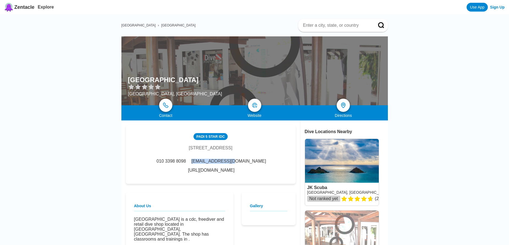
click at [218, 164] on div "010 3398 8098 [EMAIL_ADDRESS][DOMAIN_NAME] [URL][DOMAIN_NAME]" at bounding box center [210, 165] width 153 height 14
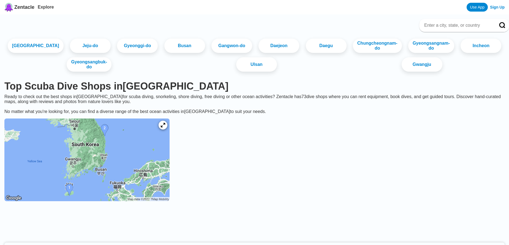
scroll to position [3741, 0]
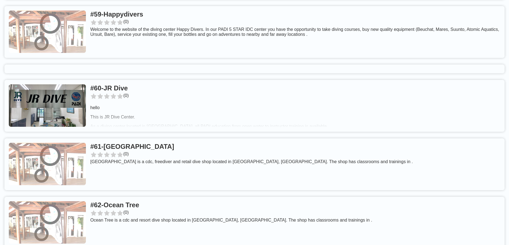
click at [130, 80] on link at bounding box center [254, 106] width 500 height 52
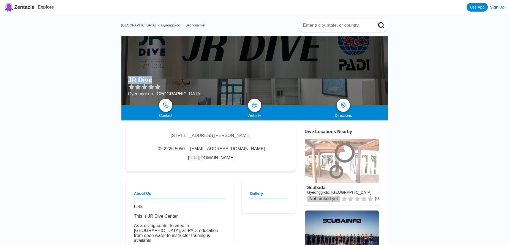
drag, startPoint x: 128, startPoint y: 80, endPoint x: 153, endPoint y: 79, distance: 24.5
click at [153, 79] on div "JR Dive" at bounding box center [164, 80] width 73 height 8
drag, startPoint x: 197, startPoint y: 173, endPoint x: 229, endPoint y: 167, distance: 33.0
drag, startPoint x: 228, startPoint y: 157, endPoint x: 274, endPoint y: 157, distance: 45.7
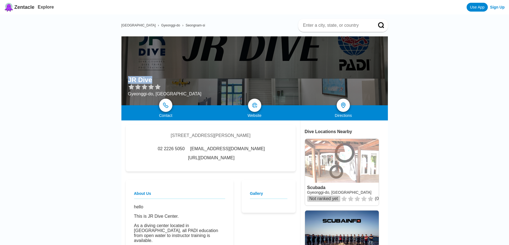
click at [174, 162] on div "[STREET_ADDRESS][PERSON_NAME] 02 2226 5050 [EMAIL_ADDRESS][DOMAIN_NAME] [URL][D…" at bounding box center [211, 148] width 170 height 46
drag, startPoint x: 178, startPoint y: 154, endPoint x: 223, endPoint y: 156, distance: 44.9
click at [223, 156] on div "02 2226 5050 [EMAIL_ADDRESS][DOMAIN_NAME] [URL][DOMAIN_NAME]" at bounding box center [210, 153] width 153 height 14
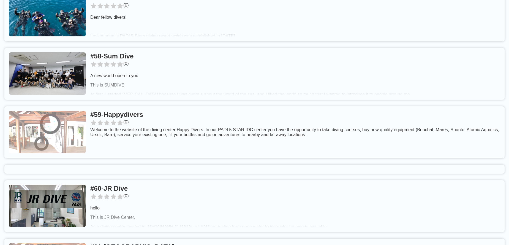
scroll to position [3620, 0]
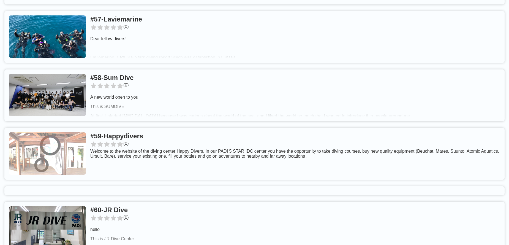
click at [154, 128] on link at bounding box center [254, 154] width 500 height 52
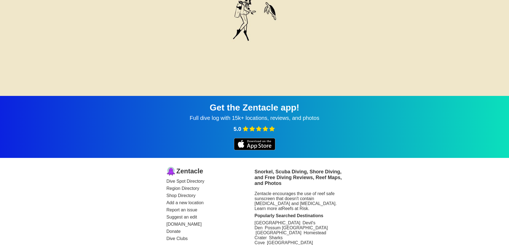
scroll to position [141, 0]
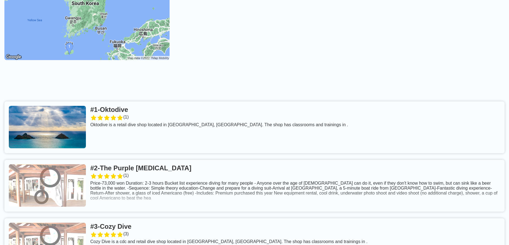
scroll to position [3620, 0]
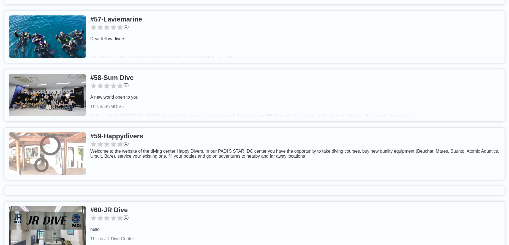
click at [155, 128] on link at bounding box center [254, 154] width 500 height 52
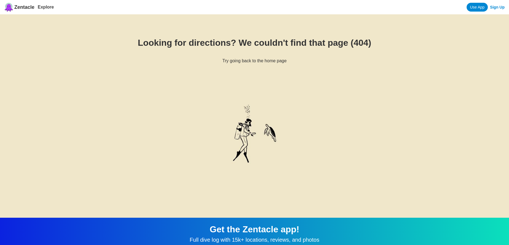
scroll to position [141, 0]
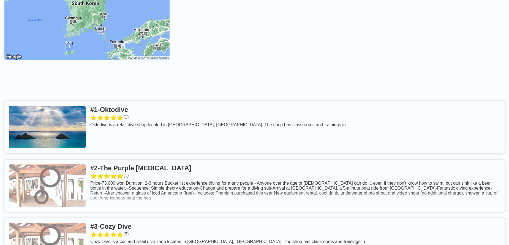
scroll to position [3620, 0]
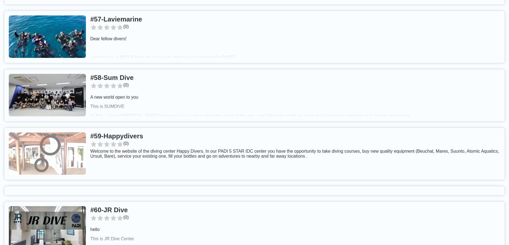
click at [150, 69] on link at bounding box center [254, 95] width 500 height 52
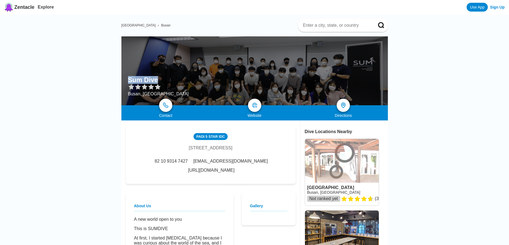
drag, startPoint x: 125, startPoint y: 79, endPoint x: 161, endPoint y: 80, distance: 35.5
click at [161, 80] on div "Sum Dive Busan, [GEOGRAPHIC_DATA]" at bounding box center [254, 70] width 266 height 69
click at [206, 172] on div "PADI 5 Star IDC [STREET_ADDRESS] 82 10 9314 7427 [EMAIL_ADDRESS][DOMAIN_NAME] […" at bounding box center [211, 154] width 170 height 59
drag, startPoint x: 231, startPoint y: 162, endPoint x: 281, endPoint y: 163, distance: 49.8
click at [287, 163] on div "PADI 5 Star IDC [STREET_ADDRESS] 82 10 9314 7427 [EMAIL_ADDRESS][DOMAIN_NAME] […" at bounding box center [211, 154] width 170 height 59
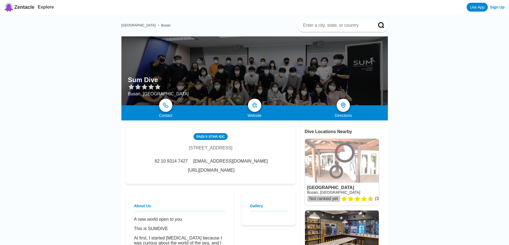
click at [214, 237] on p "At first, I started [MEDICAL_DATA] because I was curious about the world of the…" at bounding box center [179, 245] width 91 height 20
drag, startPoint x: 177, startPoint y: 162, endPoint x: 212, endPoint y: 163, distance: 35.8
click at [232, 163] on div "82 10 9314 7427 [EMAIL_ADDRESS][DOMAIN_NAME] [URL][DOMAIN_NAME]" at bounding box center [210, 165] width 153 height 14
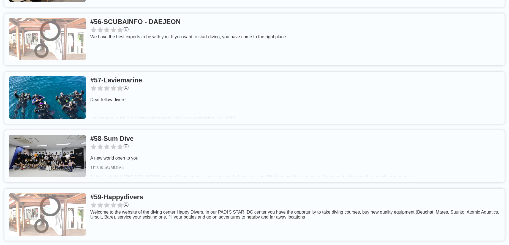
scroll to position [3498, 0]
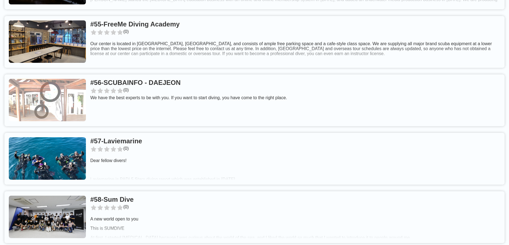
click at [153, 133] on link at bounding box center [254, 159] width 500 height 52
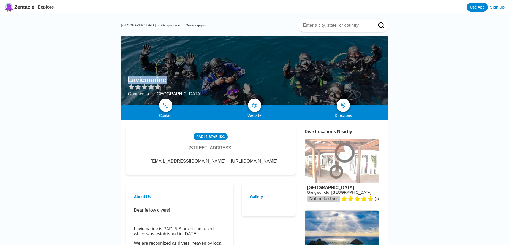
drag, startPoint x: 129, startPoint y: 77, endPoint x: 166, endPoint y: 79, distance: 37.2
click at [166, 79] on div "Laviemarine" at bounding box center [164, 80] width 73 height 8
drag, startPoint x: 204, startPoint y: 177, endPoint x: 207, endPoint y: 177, distance: 3.0
click at [205, 174] on div "PADI [STREET_ADDRESS] [EMAIL_ADDRESS][DOMAIN_NAME] [URL][DOMAIN_NAME]" at bounding box center [211, 150] width 170 height 50
drag, startPoint x: 208, startPoint y: 168, endPoint x: 269, endPoint y: 167, distance: 60.8
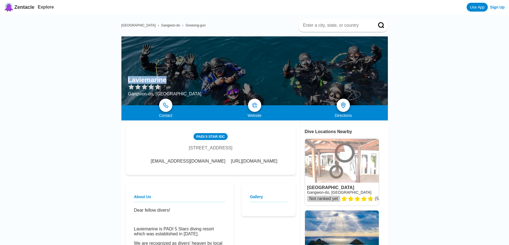
click at [269, 167] on div "PADI [STREET_ADDRESS] [EMAIL_ADDRESS][DOMAIN_NAME] [URL][DOMAIN_NAME]" at bounding box center [211, 150] width 170 height 50
drag, startPoint x: 269, startPoint y: 167, endPoint x: 233, endPoint y: 183, distance: 39.5
click at [269, 168] on div "PADI [STREET_ADDRESS] [EMAIL_ADDRESS][DOMAIN_NAME] [URL][DOMAIN_NAME]" at bounding box center [211, 150] width 170 height 50
drag, startPoint x: 210, startPoint y: 168, endPoint x: 268, endPoint y: 169, distance: 57.5
drag, startPoint x: 157, startPoint y: 170, endPoint x: 204, endPoint y: 170, distance: 47.0
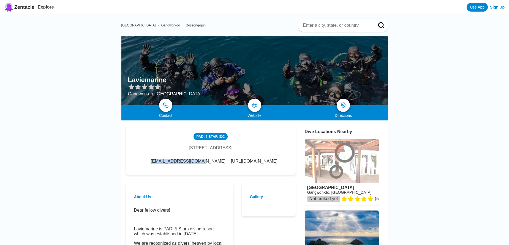
click at [204, 163] on div "[EMAIL_ADDRESS][DOMAIN_NAME] [URL][DOMAIN_NAME]" at bounding box center [210, 160] width 133 height 5
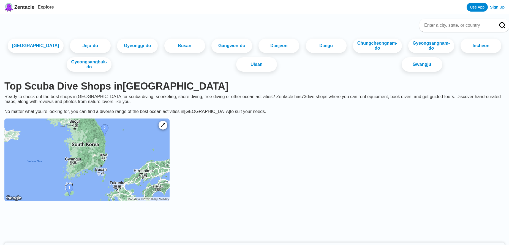
scroll to position [3498, 0]
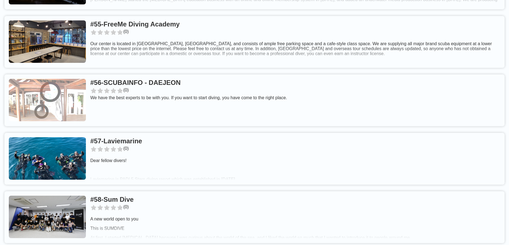
click at [169, 74] on link at bounding box center [254, 100] width 500 height 52
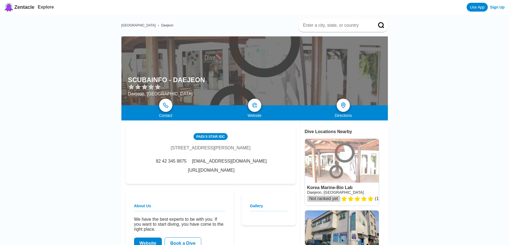
drag, startPoint x: 128, startPoint y: 80, endPoint x: 201, endPoint y: 78, distance: 73.5
click at [201, 78] on div at bounding box center [254, 70] width 266 height 69
drag, startPoint x: 128, startPoint y: 79, endPoint x: 201, endPoint y: 79, distance: 72.3
click at [201, 79] on h1 "SCUBAINFO - DAEJEON" at bounding box center [166, 80] width 77 height 8
drag, startPoint x: 183, startPoint y: 174, endPoint x: 242, endPoint y: 164, distance: 59.5
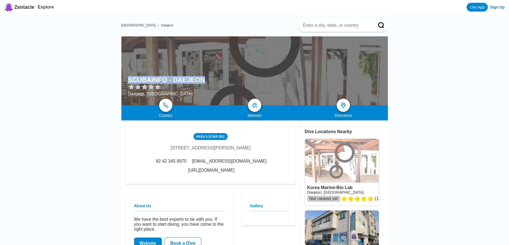
click at [185, 174] on div "PADI 5 Star IDC 101-103HO, [STREET_ADDRESS][PERSON_NAME] 82 42 345 8875 [EMAIL_…" at bounding box center [211, 154] width 170 height 59
drag, startPoint x: 224, startPoint y: 162, endPoint x: 282, endPoint y: 163, distance: 58.0
click at [282, 163] on div "PADI 5 Star IDC 101-103HO, [STREET_ADDRESS][PERSON_NAME] 82 42 345 8875 [EMAIL_…" at bounding box center [211, 154] width 170 height 59
drag, startPoint x: 178, startPoint y: 162, endPoint x: 221, endPoint y: 164, distance: 42.7
click at [221, 163] on span "[EMAIL_ADDRESS][DOMAIN_NAME]" at bounding box center [229, 160] width 75 height 5
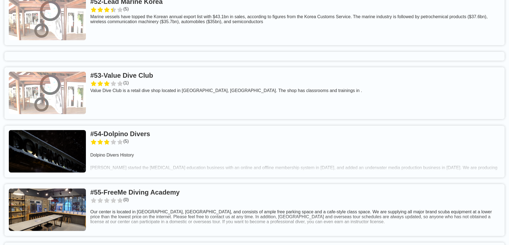
scroll to position [3316, 0]
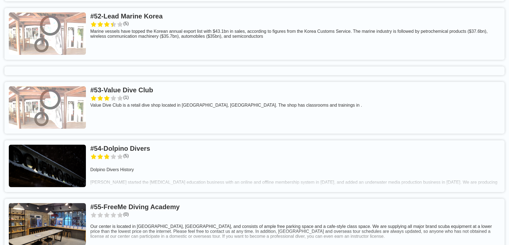
click at [186, 198] on link at bounding box center [254, 224] width 500 height 52
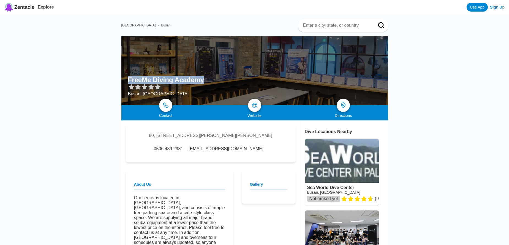
drag, startPoint x: 128, startPoint y: 79, endPoint x: 203, endPoint y: 78, distance: 75.1
click at [203, 78] on h1 "FreeMe Diving Academy" at bounding box center [166, 80] width 76 height 8
drag, startPoint x: 204, startPoint y: 149, endPoint x: 243, endPoint y: 150, distance: 39.1
click at [243, 150] on div "0506 489 2931 [EMAIL_ADDRESS][DOMAIN_NAME]" at bounding box center [210, 148] width 116 height 5
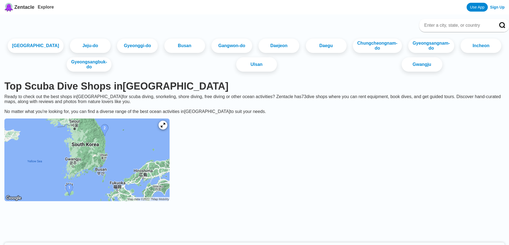
scroll to position [3316, 0]
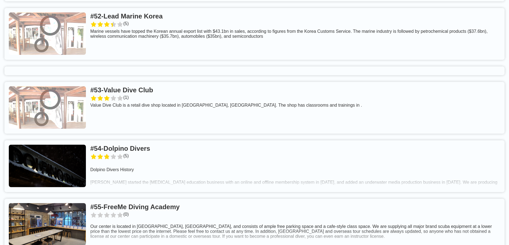
click at [138, 140] on link at bounding box center [254, 166] width 500 height 52
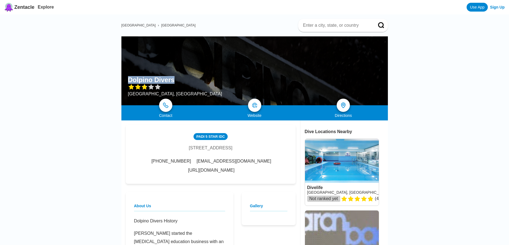
drag, startPoint x: 128, startPoint y: 78, endPoint x: 172, endPoint y: 79, distance: 44.8
click at [172, 79] on div "Dolpino Divers [GEOGRAPHIC_DATA], [GEOGRAPHIC_DATA]" at bounding box center [254, 70] width 266 height 69
drag, startPoint x: 202, startPoint y: 174, endPoint x: 205, endPoint y: 174, distance: 3.1
click at [203, 174] on div "PADI [STREET_ADDRESS] [PHONE_NUMBER] [EMAIL_ADDRESS][DOMAIN_NAME] [URL][DOMAIN_…" at bounding box center [211, 154] width 170 height 59
drag, startPoint x: 218, startPoint y: 160, endPoint x: 272, endPoint y: 163, distance: 54.0
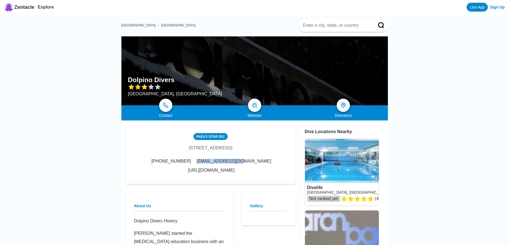
drag, startPoint x: 181, startPoint y: 161, endPoint x: 210, endPoint y: 172, distance: 31.2
click at [218, 163] on div "[PHONE_NUMBER] [EMAIL_ADDRESS][DOMAIN_NAME] [URL][DOMAIN_NAME]" at bounding box center [210, 165] width 153 height 14
click at [197, 174] on div "PADI [STREET_ADDRESS] [PHONE_NUMBER] [EMAIL_ADDRESS][DOMAIN_NAME] [URL][DOMAIN_…" at bounding box center [211, 154] width 170 height 59
drag, startPoint x: 178, startPoint y: 164, endPoint x: 213, endPoint y: 164, distance: 34.4
click at [216, 163] on div "[PHONE_NUMBER] [EMAIL_ADDRESS][DOMAIN_NAME] [URL][DOMAIN_NAME]" at bounding box center [210, 165] width 153 height 14
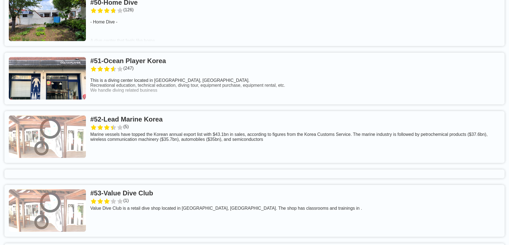
scroll to position [3194, 0]
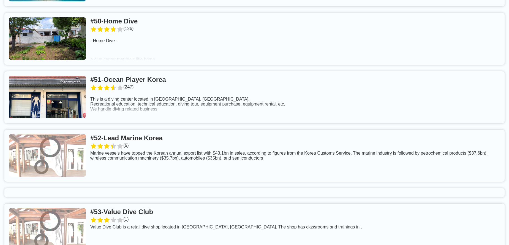
click at [167, 203] on link at bounding box center [254, 229] width 500 height 52
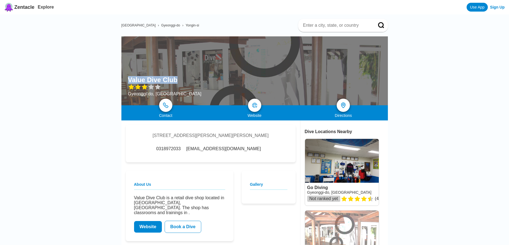
drag, startPoint x: 127, startPoint y: 78, endPoint x: 176, endPoint y: 76, distance: 49.0
click at [176, 76] on div "Value Dive Club Gyeonggi-do, [GEOGRAPHIC_DATA]" at bounding box center [254, 70] width 266 height 69
drag, startPoint x: 202, startPoint y: 157, endPoint x: 243, endPoint y: 157, distance: 41.0
click at [243, 151] on div "[EMAIL_ADDRESS][DOMAIN_NAME]" at bounding box center [223, 148] width 76 height 5
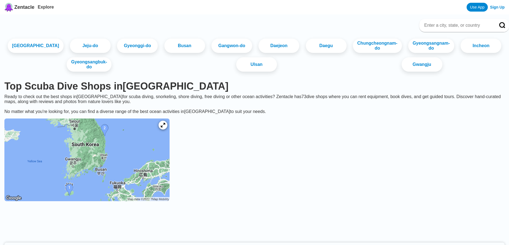
scroll to position [3194, 0]
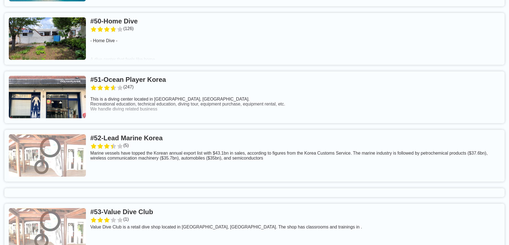
click at [178, 130] on link at bounding box center [254, 156] width 500 height 52
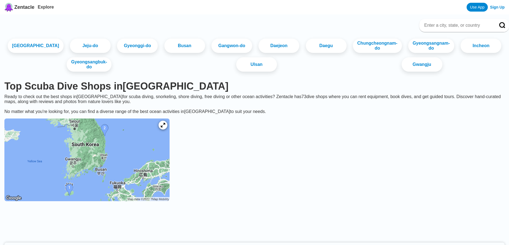
scroll to position [3194, 0]
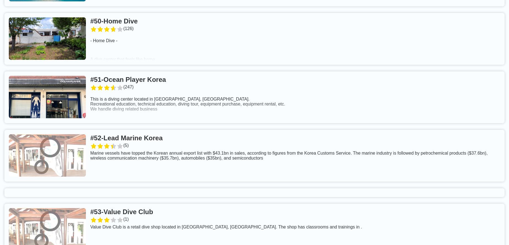
click at [168, 71] on link at bounding box center [254, 97] width 500 height 52
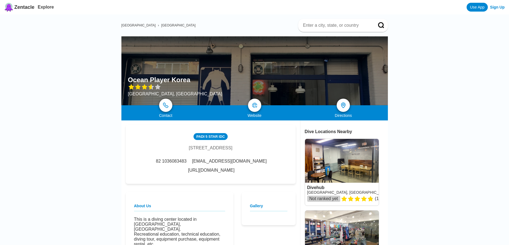
drag, startPoint x: 129, startPoint y: 81, endPoint x: 188, endPoint y: 78, distance: 59.2
click at [188, 78] on div "Ocean Player Korea [GEOGRAPHIC_DATA], [GEOGRAPHIC_DATA]" at bounding box center [254, 70] width 266 height 69
drag, startPoint x: 130, startPoint y: 79, endPoint x: 187, endPoint y: 80, distance: 57.5
click at [187, 80] on h1 "Ocean Player Korea" at bounding box center [159, 80] width 62 height 8
click at [213, 174] on div "PADI [STREET_ADDRESS] 82 1036083483 [EMAIL_ADDRESS][DOMAIN_NAME] [URL][DOMAIN_N…" at bounding box center [211, 154] width 170 height 59
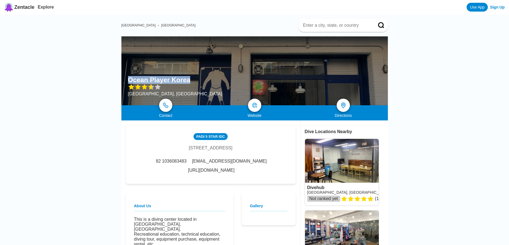
drag, startPoint x: 227, startPoint y: 162, endPoint x: 289, endPoint y: 164, distance: 61.9
click at [289, 164] on div "PADI [STREET_ADDRESS] 82 1036083483 [EMAIL_ADDRESS][DOMAIN_NAME] [URL][DOMAIN_N…" at bounding box center [211, 154] width 170 height 59
drag, startPoint x: 175, startPoint y: 163, endPoint x: 222, endPoint y: 163, distance: 46.2
click at [222, 163] on span "[EMAIL_ADDRESS][DOMAIN_NAME]" at bounding box center [229, 160] width 75 height 5
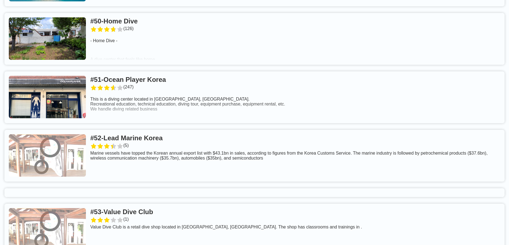
scroll to position [3133, 0]
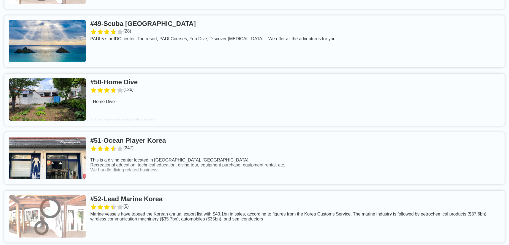
click at [133, 74] on link at bounding box center [254, 100] width 500 height 52
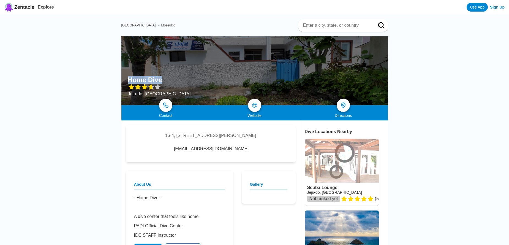
drag, startPoint x: 126, startPoint y: 78, endPoint x: 164, endPoint y: 78, distance: 37.7
click at [164, 78] on div "Home Dive [GEOGRAPHIC_DATA], [GEOGRAPHIC_DATA]" at bounding box center [254, 70] width 266 height 69
click at [161, 157] on div "16-4, 8625beon-[PERSON_NAME], [PERSON_NAME], [GEOGRAPHIC_DATA]-do 63589, [GEOGR…" at bounding box center [211, 143] width 170 height 37
drag, startPoint x: 186, startPoint y: 151, endPoint x: 238, endPoint y: 151, distance: 52.0
click at [238, 151] on div "[EMAIL_ADDRESS][DOMAIN_NAME]" at bounding box center [210, 148] width 87 height 5
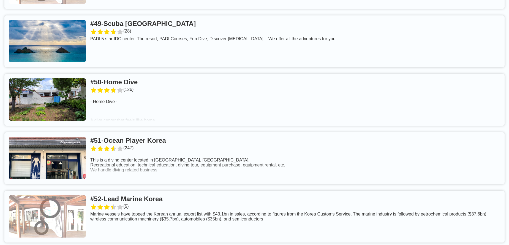
scroll to position [3073, 0]
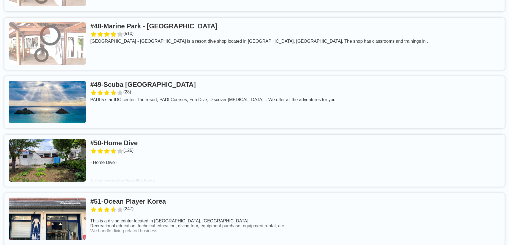
click at [175, 76] on link at bounding box center [254, 102] width 500 height 52
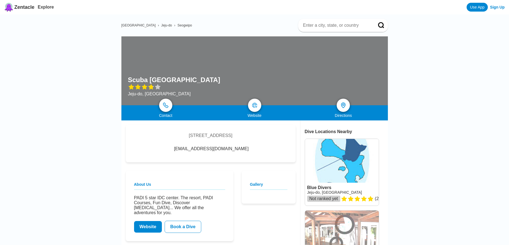
drag, startPoint x: 127, startPoint y: 79, endPoint x: 206, endPoint y: 78, distance: 78.7
click at [206, 78] on div "Scuba [GEOGRAPHIC_DATA] [GEOGRAPHIC_DATA], [GEOGRAPHIC_DATA]" at bounding box center [254, 70] width 266 height 69
drag, startPoint x: 188, startPoint y: 151, endPoint x: 237, endPoint y: 152, distance: 49.5
click at [237, 151] on div "[EMAIL_ADDRESS][DOMAIN_NAME]" at bounding box center [210, 148] width 87 height 5
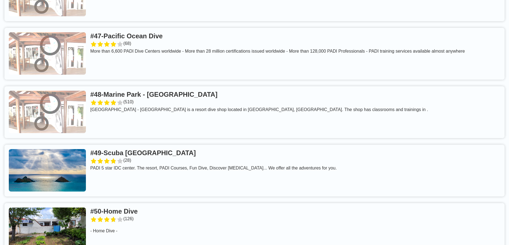
scroll to position [2951, 0]
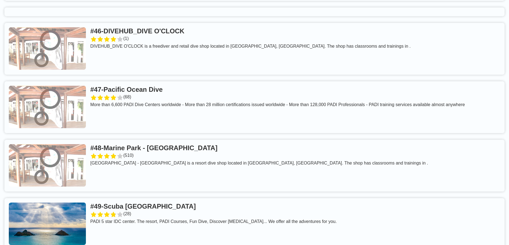
click at [199, 139] on link at bounding box center [254, 165] width 500 height 52
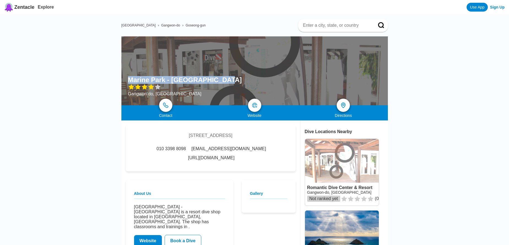
drag, startPoint x: 128, startPoint y: 78, endPoint x: 221, endPoint y: 78, distance: 92.4
click at [221, 78] on h1 "Marine Park - [GEOGRAPHIC_DATA]" at bounding box center [185, 80] width 114 height 8
click at [224, 161] on div "[STREET_ADDRESS] 010 3398 8098 [EMAIL_ADDRESS][DOMAIN_NAME] [URL][DOMAIN_NAME]" at bounding box center [211, 148] width 170 height 46
drag, startPoint x: 277, startPoint y: 155, endPoint x: 251, endPoint y: 161, distance: 27.2
click at [246, 166] on div "[STREET_ADDRESS] 010 3398 8098 [EMAIL_ADDRESS][DOMAIN_NAME] [URL][DOMAIN_NAME]" at bounding box center [211, 148] width 170 height 46
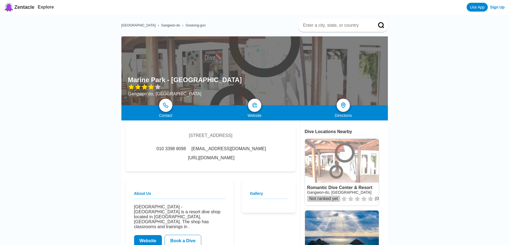
drag, startPoint x: 223, startPoint y: 153, endPoint x: 275, endPoint y: 156, distance: 52.6
drag, startPoint x: 181, startPoint y: 156, endPoint x: 219, endPoint y: 156, distance: 37.7
click at [219, 156] on div "010 3398 8098 [EMAIL_ADDRESS][DOMAIN_NAME] [URL][DOMAIN_NAME]" at bounding box center [210, 153] width 153 height 14
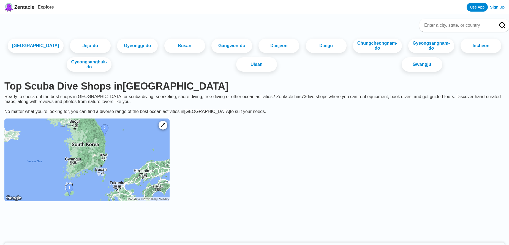
scroll to position [2951, 0]
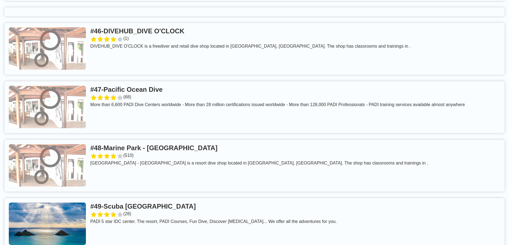
click at [166, 81] on link at bounding box center [254, 107] width 500 height 52
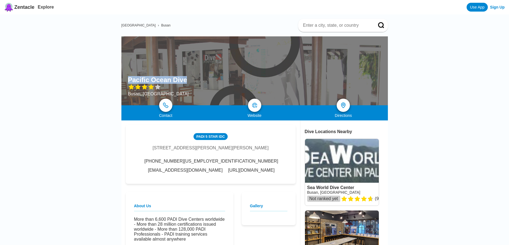
drag, startPoint x: 128, startPoint y: 77, endPoint x: 184, endPoint y: 80, distance: 55.3
click at [184, 80] on h1 "Pacific Ocean Dive" at bounding box center [157, 80] width 59 height 8
click at [191, 171] on div "PADI [STREET_ADDRESS][PERSON_NAME] [PHONE_NUMBER][US_EMPLOYER_IDENTIFICATION_NU…" at bounding box center [211, 154] width 170 height 59
drag, startPoint x: 233, startPoint y: 162, endPoint x: 277, endPoint y: 164, distance: 44.3
drag, startPoint x: 180, startPoint y: 163, endPoint x: 229, endPoint y: 164, distance: 48.4
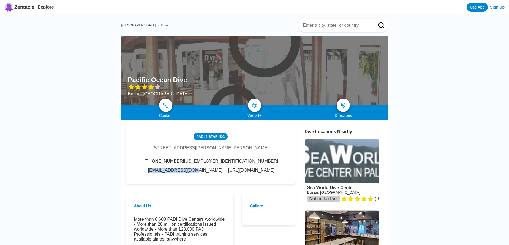
click at [229, 164] on div "[PHONE_NUMBER][US_EMPLOYER_IDENTIFICATION_NUMBER] [EMAIL_ADDRESS][DOMAIN_NAME] …" at bounding box center [210, 165] width 153 height 14
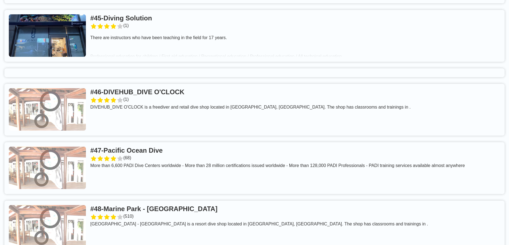
scroll to position [2829, 0]
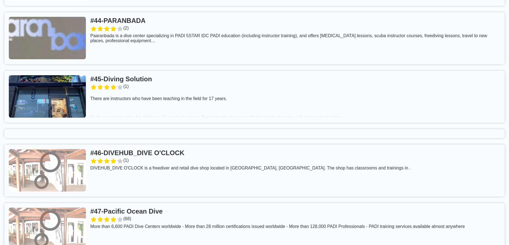
click at [193, 144] on link at bounding box center [254, 170] width 500 height 52
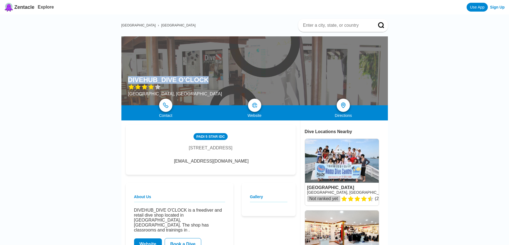
drag, startPoint x: 129, startPoint y: 78, endPoint x: 202, endPoint y: 80, distance: 73.5
click at [202, 80] on h1 "DIVEHUB_DIVE O'CLOCK" at bounding box center [168, 80] width 81 height 8
drag, startPoint x: 188, startPoint y: 164, endPoint x: 230, endPoint y: 164, distance: 41.8
click at [230, 163] on div "[EMAIL_ADDRESS][DOMAIN_NAME]" at bounding box center [210, 160] width 87 height 5
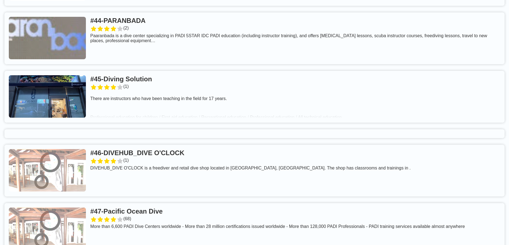
scroll to position [2769, 0]
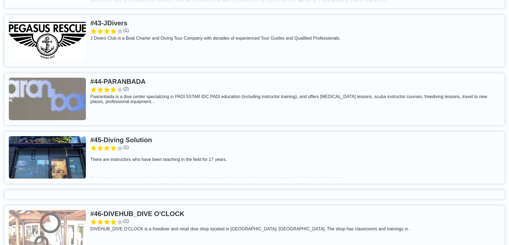
click at [154, 131] on link at bounding box center [254, 157] width 500 height 52
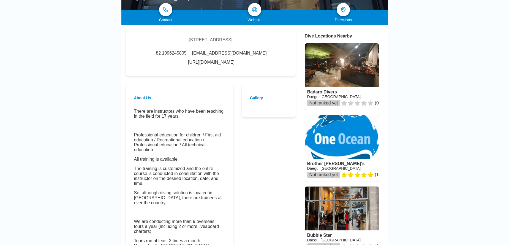
scroll to position [61, 0]
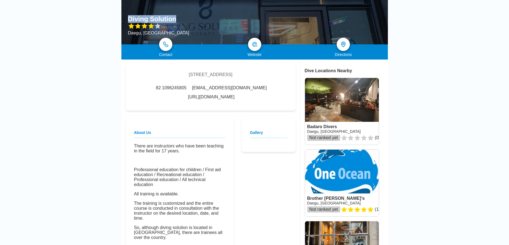
drag, startPoint x: 127, startPoint y: 18, endPoint x: 175, endPoint y: 18, distance: 48.1
click at [175, 18] on div "Diving Solution [GEOGRAPHIC_DATA], [GEOGRAPHIC_DATA]" at bounding box center [254, 10] width 266 height 69
click at [215, 109] on div "[STREET_ADDRESS] 82 1096245805 [EMAIL_ADDRESS][DOMAIN_NAME] [URL][DOMAIN_NAME]" at bounding box center [211, 87] width 170 height 46
drag, startPoint x: 211, startPoint y: 96, endPoint x: 248, endPoint y: 96, distance: 37.4
click at [248, 96] on div "82 1096245805 [EMAIL_ADDRESS][DOMAIN_NAME] [URL][DOMAIN_NAME]" at bounding box center [210, 92] width 153 height 14
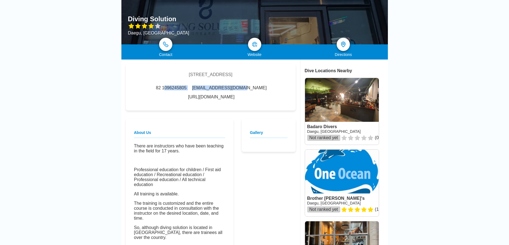
click at [249, 99] on div "82 1096245805 [EMAIL_ADDRESS][DOMAIN_NAME] [URL][DOMAIN_NAME]" at bounding box center [210, 92] width 153 height 14
drag, startPoint x: 245, startPoint y: 99, endPoint x: 195, endPoint y: 111, distance: 51.2
click at [182, 109] on div "[STREET_ADDRESS] 82 1096245805 [EMAIL_ADDRESS][DOMAIN_NAME] [URL][DOMAIN_NAME]" at bounding box center [211, 87] width 170 height 46
drag, startPoint x: 179, startPoint y: 98, endPoint x: 243, endPoint y: 100, distance: 63.8
drag, startPoint x: 205, startPoint y: 89, endPoint x: 252, endPoint y: 89, distance: 46.5
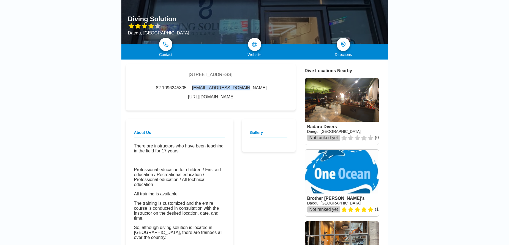
click at [252, 89] on span "[EMAIL_ADDRESS][DOMAIN_NAME]" at bounding box center [229, 87] width 75 height 5
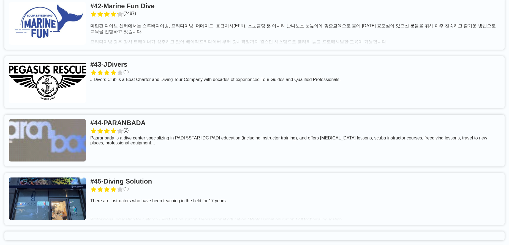
scroll to position [2708, 0]
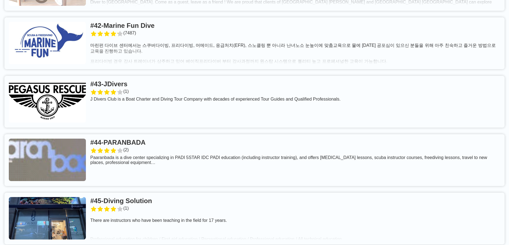
click at [220, 142] on link at bounding box center [254, 160] width 500 height 52
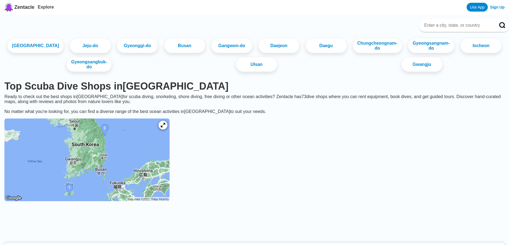
scroll to position [2708, 0]
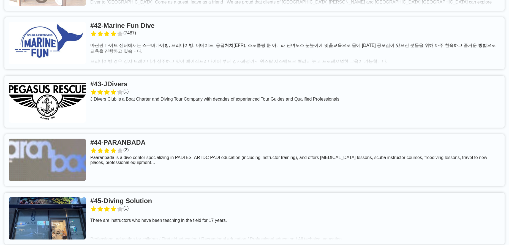
click at [144, 76] on link at bounding box center [254, 102] width 500 height 52
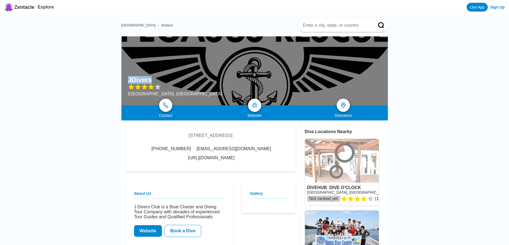
drag, startPoint x: 127, startPoint y: 78, endPoint x: 153, endPoint y: 80, distance: 26.2
click at [153, 80] on div "JDivers [GEOGRAPHIC_DATA], [GEOGRAPHIC_DATA]" at bounding box center [254, 70] width 266 height 69
drag, startPoint x: 272, startPoint y: 149, endPoint x: 243, endPoint y: 160, distance: 30.3
drag, startPoint x: 243, startPoint y: 161, endPoint x: 239, endPoint y: 153, distance: 8.4
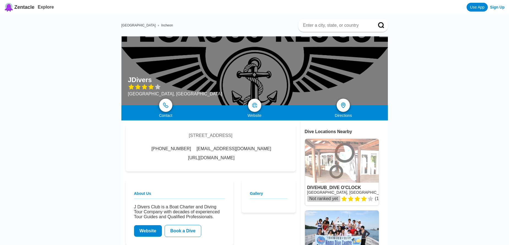
click at [243, 160] on div "[STREET_ADDRESS] [PHONE_NUMBER] [EMAIL_ADDRESS][DOMAIN_NAME] [URL][DOMAIN_NAME]" at bounding box center [211, 148] width 170 height 46
drag, startPoint x: 280, startPoint y: 149, endPoint x: 277, endPoint y: 154, distance: 6.4
click at [277, 152] on div "[STREET_ADDRESS] [PHONE_NUMBER] [EMAIL_ADDRESS][DOMAIN_NAME] [URL][DOMAIN_NAME]" at bounding box center [211, 148] width 170 height 46
drag, startPoint x: 277, startPoint y: 150, endPoint x: 273, endPoint y: 150, distance: 3.6
drag, startPoint x: 247, startPoint y: 157, endPoint x: 244, endPoint y: 157, distance: 3.6
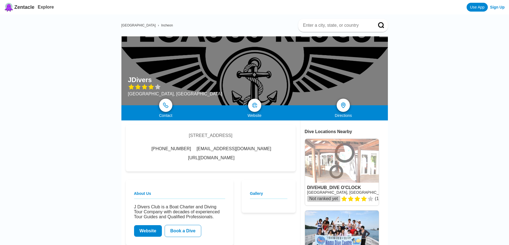
click at [247, 157] on div "[STREET_ADDRESS] [PHONE_NUMBER] [EMAIL_ADDRESS][DOMAIN_NAME] [URL][DOMAIN_NAME]" at bounding box center [211, 148] width 170 height 46
drag, startPoint x: 277, startPoint y: 149, endPoint x: 263, endPoint y: 155, distance: 15.4
click at [234, 155] on link "[URL][DOMAIN_NAME]" at bounding box center [211, 157] width 46 height 5
click at [249, 159] on div "[STREET_ADDRESS] [PHONE_NUMBER] [EMAIL_ADDRESS][DOMAIN_NAME] [URL][DOMAIN_NAME]" at bounding box center [211, 148] width 170 height 46
drag, startPoint x: 185, startPoint y: 152, endPoint x: 234, endPoint y: 151, distance: 49.5
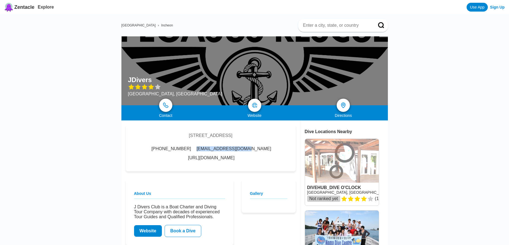
click at [234, 151] on div "[PHONE_NUMBER] [EMAIL_ADDRESS][DOMAIN_NAME] [URL][DOMAIN_NAME]" at bounding box center [210, 153] width 153 height 14
click at [237, 157] on div "[STREET_ADDRESS] [PHONE_NUMBER] [EMAIL_ADDRESS][DOMAIN_NAME] [URL][DOMAIN_NAME]" at bounding box center [211, 148] width 170 height 46
drag, startPoint x: 238, startPoint y: 149, endPoint x: 276, endPoint y: 149, distance: 38.2
click at [276, 149] on div "[STREET_ADDRESS] [PHONE_NUMBER] [EMAIL_ADDRESS][DOMAIN_NAME] [URL][DOMAIN_NAME]" at bounding box center [211, 148] width 170 height 46
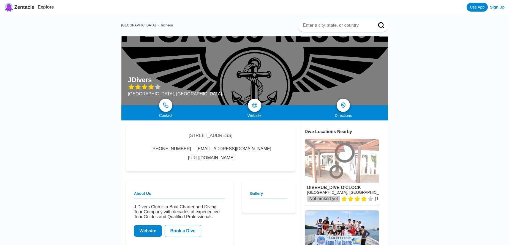
drag, startPoint x: 237, startPoint y: 148, endPoint x: 275, endPoint y: 151, distance: 38.4
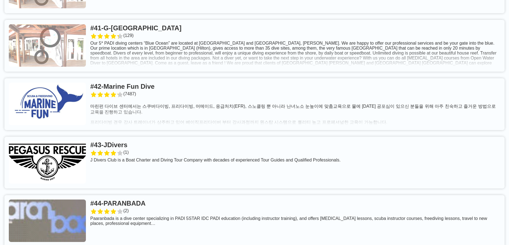
scroll to position [2586, 0]
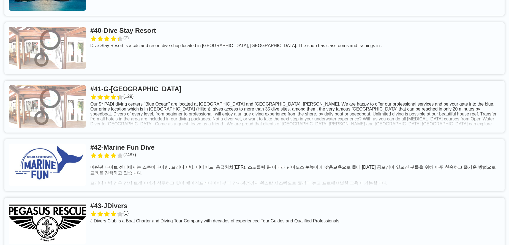
click at [173, 139] on link at bounding box center [254, 165] width 500 height 52
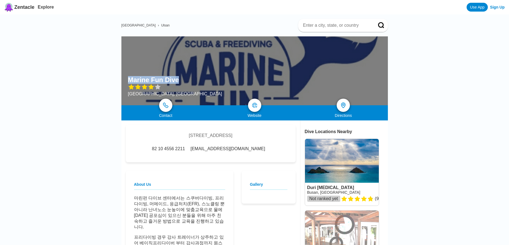
drag, startPoint x: 128, startPoint y: 79, endPoint x: 178, endPoint y: 81, distance: 50.1
click at [178, 81] on div "Marine Fun Dive Ulsan, [GEOGRAPHIC_DATA]" at bounding box center [254, 70] width 266 height 69
drag, startPoint x: 201, startPoint y: 149, endPoint x: 252, endPoint y: 149, distance: 50.9
click at [252, 149] on div "[EMAIL_ADDRESS][DOMAIN_NAME]" at bounding box center [227, 148] width 76 height 5
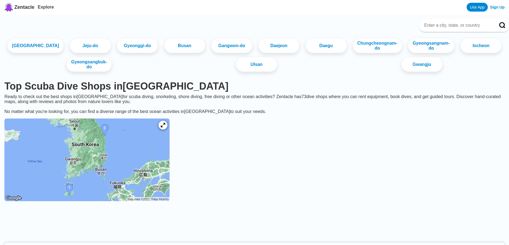
scroll to position [2586, 0]
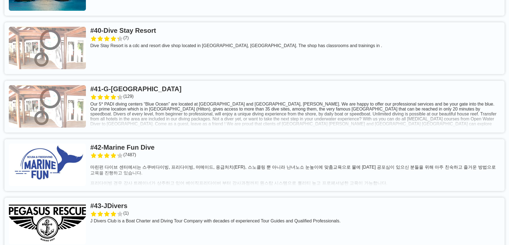
click at [162, 81] on link at bounding box center [254, 107] width 500 height 52
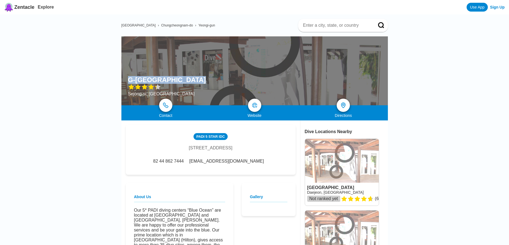
drag, startPoint x: 127, startPoint y: 78, endPoint x: 192, endPoint y: 81, distance: 65.3
click at [192, 81] on div "G-[GEOGRAPHIC_DATA] [GEOGRAPHIC_DATA], [GEOGRAPHIC_DATA]" at bounding box center [254, 70] width 266 height 69
drag, startPoint x: 203, startPoint y: 168, endPoint x: 248, endPoint y: 169, distance: 44.6
click at [248, 163] on div "82 44 862 7444 [EMAIL_ADDRESS][DOMAIN_NAME]" at bounding box center [210, 160] width 117 height 5
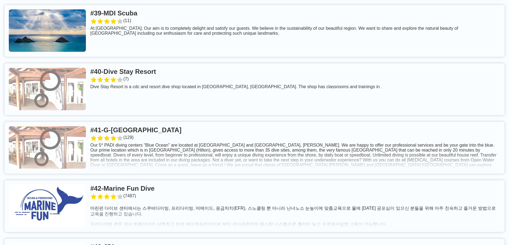
scroll to position [2465, 0]
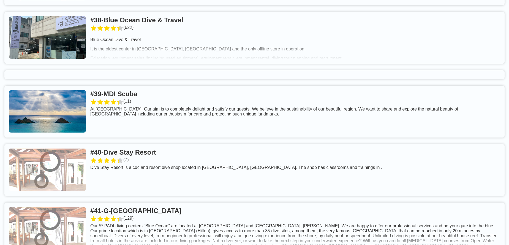
click at [150, 144] on link at bounding box center [254, 170] width 500 height 52
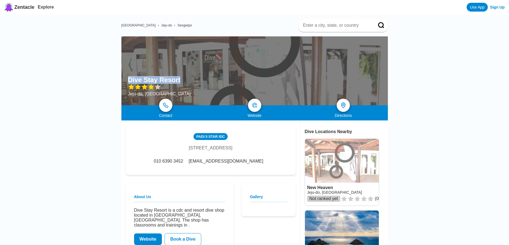
drag, startPoint x: 127, startPoint y: 77, endPoint x: 178, endPoint y: 79, distance: 50.9
click at [178, 79] on div "Dive Stay Resort [GEOGRAPHIC_DATA], [GEOGRAPHIC_DATA]" at bounding box center [254, 70] width 266 height 69
drag, startPoint x: 206, startPoint y: 164, endPoint x: 246, endPoint y: 163, distance: 39.6
click at [246, 163] on div "010 6390 3452 [EMAIL_ADDRESS][DOMAIN_NAME]" at bounding box center [210, 160] width 116 height 5
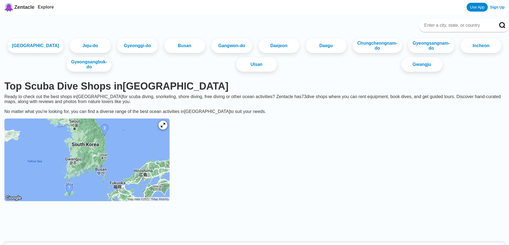
scroll to position [2465, 0]
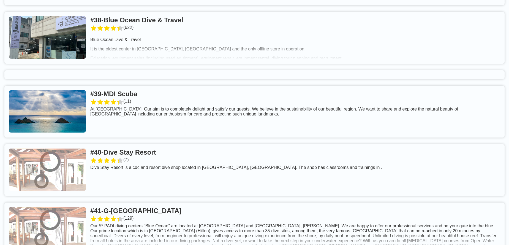
click at [149, 86] on link at bounding box center [254, 112] width 500 height 52
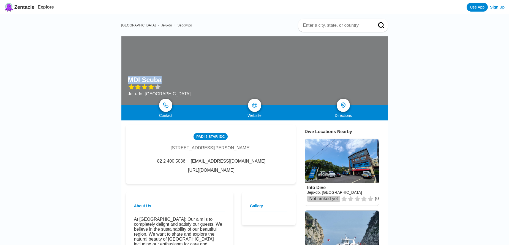
drag, startPoint x: 129, startPoint y: 77, endPoint x: 161, endPoint y: 79, distance: 32.0
click at [160, 79] on h1 "MDI Scuba" at bounding box center [145, 80] width 34 height 8
click at [213, 169] on div "PADI 5 Star IDC 1F, 63 Jungang-ro [STREET_ADDRESS][PERSON_NAME] 82 2 400 5036 […" at bounding box center [211, 154] width 170 height 59
drag, startPoint x: 227, startPoint y: 161, endPoint x: 281, endPoint y: 163, distance: 54.2
click at [281, 163] on div "PADI 5 Star IDC 1F, 63 Jungang-ro [STREET_ADDRESS][PERSON_NAME] 82 2 400 5036 […" at bounding box center [211, 154] width 170 height 59
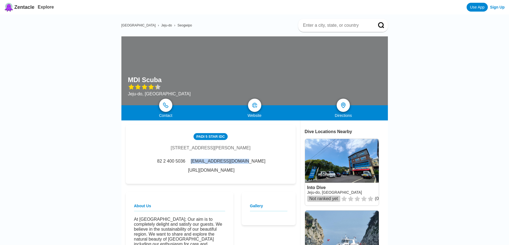
drag, startPoint x: 173, startPoint y: 163, endPoint x: 224, endPoint y: 163, distance: 50.6
click at [224, 163] on div "82 2 400 5036 [EMAIL_ADDRESS][DOMAIN_NAME] [URL][DOMAIN_NAME]" at bounding box center [210, 165] width 153 height 14
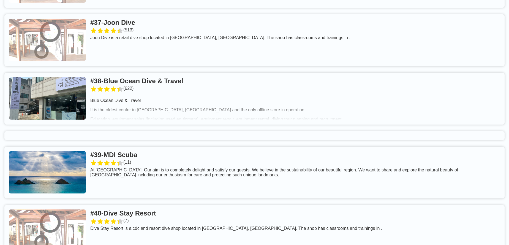
scroll to position [2343, 0]
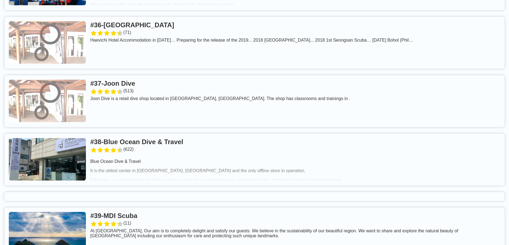
click at [192, 133] on link at bounding box center [254, 159] width 500 height 52
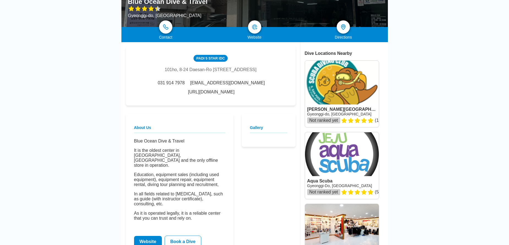
scroll to position [61, 0]
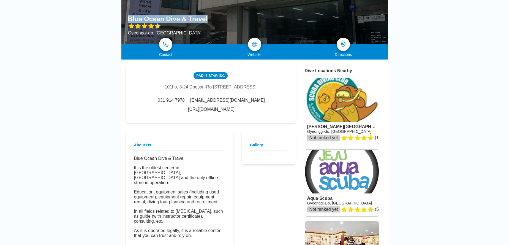
drag, startPoint x: 128, startPoint y: 18, endPoint x: 206, endPoint y: 17, distance: 78.1
click at [206, 17] on div "Blue Ocean Dive & Travel Gyeonggi-do, [GEOGRAPHIC_DATA]" at bounding box center [254, 10] width 266 height 69
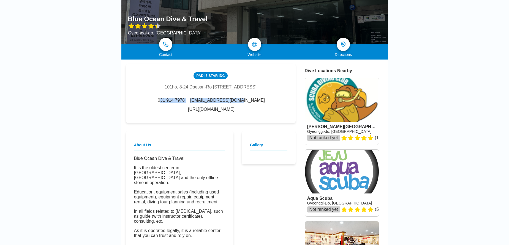
drag, startPoint x: 172, startPoint y: 117, endPoint x: 247, endPoint y: 118, distance: 74.5
click at [247, 112] on div "031 914 7978 [EMAIL_ADDRESS][DOMAIN_NAME] [URL][DOMAIN_NAME]" at bounding box center [210, 105] width 153 height 14
click at [248, 112] on div "031 914 7978 [EMAIL_ADDRESS][DOMAIN_NAME] [URL][DOMAIN_NAME]" at bounding box center [210, 105] width 153 height 14
drag, startPoint x: 248, startPoint y: 117, endPoint x: 229, endPoint y: 122, distance: 18.7
click at [214, 123] on div "PADI 5 Star IDC 101ho, 8-24 Daesan-Ro [STREET_ADDRESS] 031 914 7978 [EMAIL_ADDR…" at bounding box center [211, 93] width 170 height 59
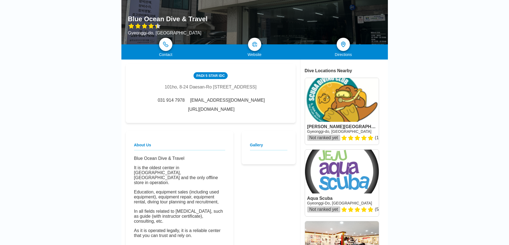
drag, startPoint x: 175, startPoint y: 116, endPoint x: 245, endPoint y: 118, distance: 69.6
drag, startPoint x: 201, startPoint y: 108, endPoint x: 253, endPoint y: 106, distance: 52.8
click at [253, 106] on div "031 914 7978 [EMAIL_ADDRESS][DOMAIN_NAME] [URL][DOMAIN_NAME]" at bounding box center [210, 105] width 153 height 14
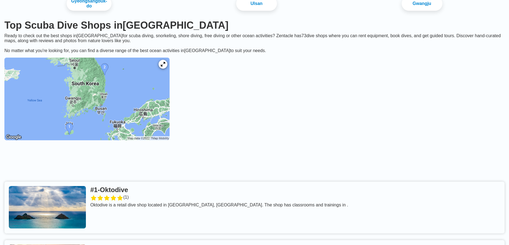
scroll to position [2343, 0]
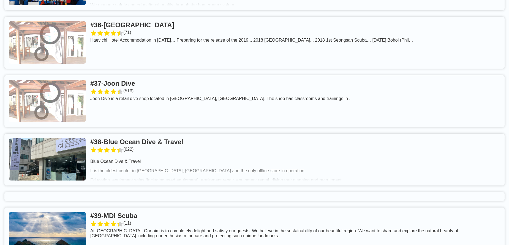
click at [140, 75] on link at bounding box center [254, 101] width 500 height 52
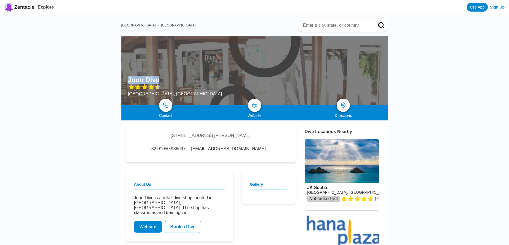
drag, startPoint x: 127, startPoint y: 79, endPoint x: 158, endPoint y: 79, distance: 31.4
click at [158, 79] on div "Joon Dive [GEOGRAPHIC_DATA], [GEOGRAPHIC_DATA]" at bounding box center [254, 70] width 266 height 69
drag, startPoint x: 206, startPoint y: 157, endPoint x: 248, endPoint y: 158, distance: 41.3
click at [248, 151] on div "[EMAIL_ADDRESS][DOMAIN_NAME]" at bounding box center [228, 148] width 76 height 5
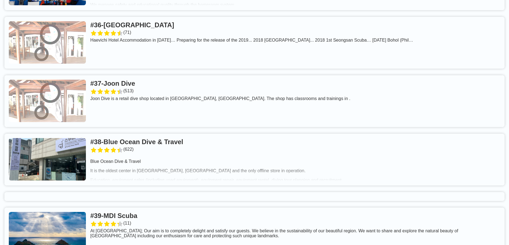
scroll to position [2222, 0]
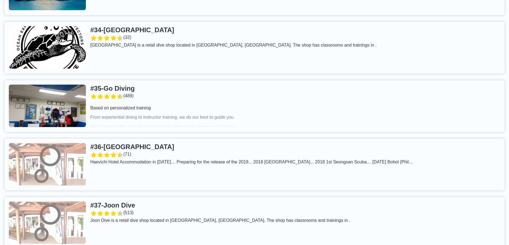
click at [180, 138] on link at bounding box center [254, 164] width 500 height 52
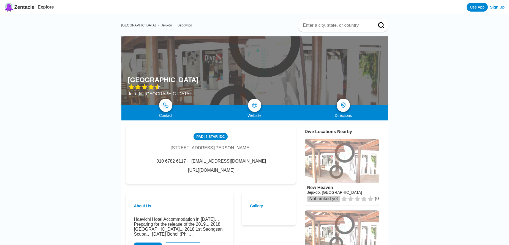
drag, startPoint x: 127, startPoint y: 79, endPoint x: 198, endPoint y: 80, distance: 71.0
click at [198, 80] on div "Sung [GEOGRAPHIC_DATA] [GEOGRAPHIC_DATA], [GEOGRAPHIC_DATA]" at bounding box center [254, 70] width 266 height 69
click at [215, 167] on div "PADI 5 Star IDC [STREET_ADDRESS] 010 6782 6117 [EMAIL_ADDRESS][DOMAIN_NAME] [UR…" at bounding box center [211, 154] width 170 height 59
drag, startPoint x: 226, startPoint y: 163, endPoint x: 274, endPoint y: 165, distance: 47.9
drag, startPoint x: 182, startPoint y: 163, endPoint x: 224, endPoint y: 162, distance: 42.6
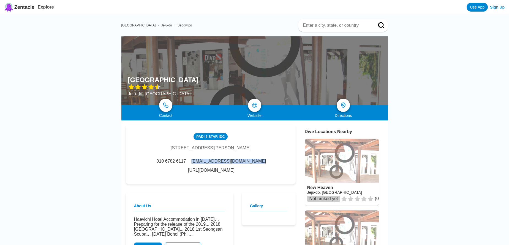
click at [224, 162] on div "010 6782 6117 [EMAIL_ADDRESS][DOMAIN_NAME] [URL][DOMAIN_NAME]" at bounding box center [210, 165] width 153 height 14
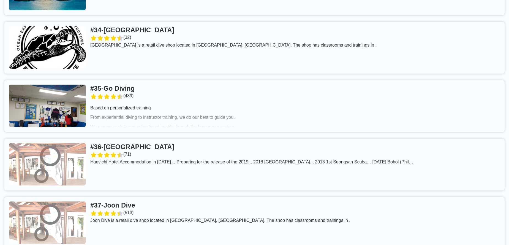
scroll to position [2161, 0]
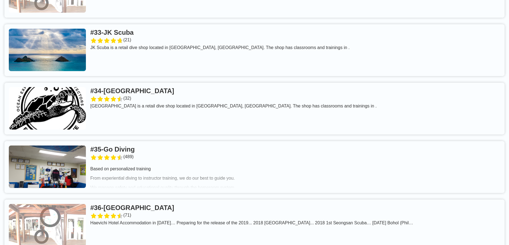
click at [155, 141] on link at bounding box center [254, 167] width 500 height 52
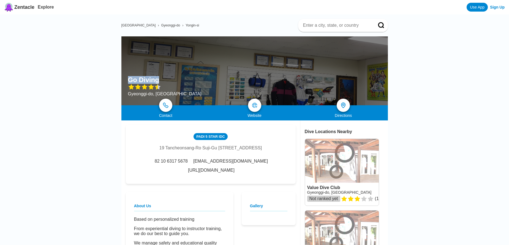
drag, startPoint x: 128, startPoint y: 81, endPoint x: 157, endPoint y: 77, distance: 29.1
click at [157, 77] on h1 "Go Diving" at bounding box center [143, 80] width 31 height 8
click at [221, 174] on div "PADI 5 Star IDC 19 Tancheonsang-Ro Suji-Gu [STREET_ADDRESS] 82 10 6317 5678 [EM…" at bounding box center [211, 154] width 170 height 59
drag, startPoint x: 226, startPoint y: 168, endPoint x: 282, endPoint y: 169, distance: 55.9
drag, startPoint x: 177, startPoint y: 169, endPoint x: 218, endPoint y: 172, distance: 41.7
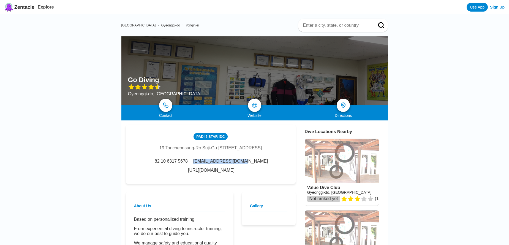
click at [225, 163] on div "[EMAIL_ADDRESS][DOMAIN_NAME]" at bounding box center [230, 160] width 76 height 5
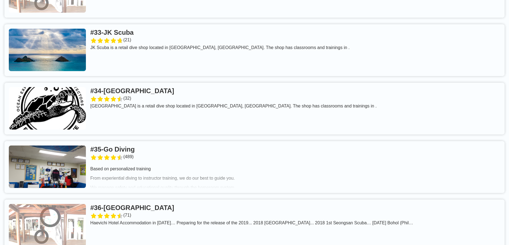
scroll to position [2100, 0]
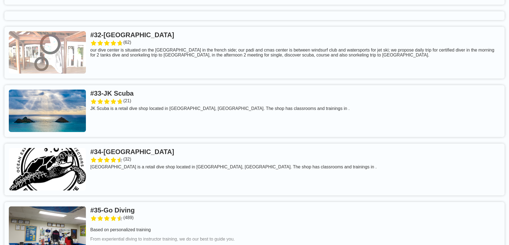
click at [143, 143] on link at bounding box center [254, 169] width 500 height 52
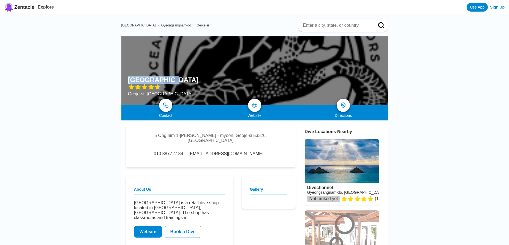
drag, startPoint x: 125, startPoint y: 79, endPoint x: 169, endPoint y: 79, distance: 43.5
click at [169, 79] on div "[GEOGRAPHIC_DATA] Geoje-si, [GEOGRAPHIC_DATA]" at bounding box center [254, 70] width 266 height 69
drag, startPoint x: 194, startPoint y: 151, endPoint x: 258, endPoint y: 150, distance: 63.3
click at [258, 151] on div "010 3877 4184 [EMAIL_ADDRESS][DOMAIN_NAME]" at bounding box center [210, 153] width 116 height 5
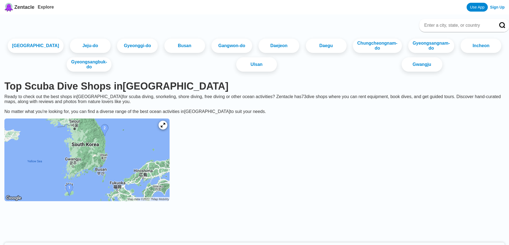
scroll to position [2100, 0]
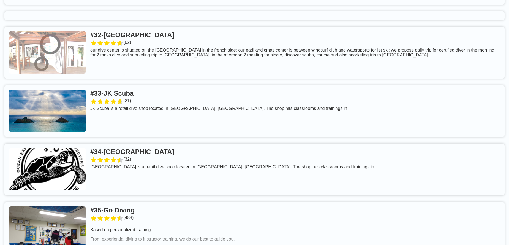
click at [146, 85] on link at bounding box center [254, 111] width 500 height 52
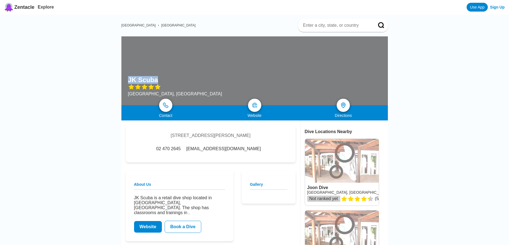
drag, startPoint x: 127, startPoint y: 77, endPoint x: 156, endPoint y: 78, distance: 29.7
click at [157, 78] on div "JK Scuba [GEOGRAPHIC_DATA], [GEOGRAPHIC_DATA]" at bounding box center [254, 70] width 266 height 69
drag, startPoint x: 203, startPoint y: 149, endPoint x: 243, endPoint y: 150, distance: 40.4
click at [243, 150] on div "02 470 2645 [EMAIL_ADDRESS][DOMAIN_NAME]" at bounding box center [210, 148] width 111 height 5
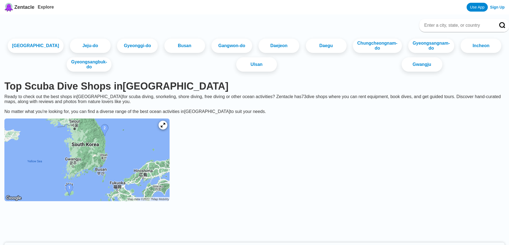
scroll to position [2100, 0]
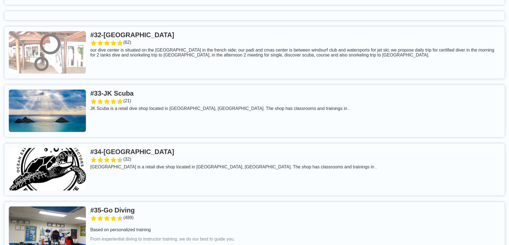
click at [167, 27] on link at bounding box center [254, 53] width 500 height 52
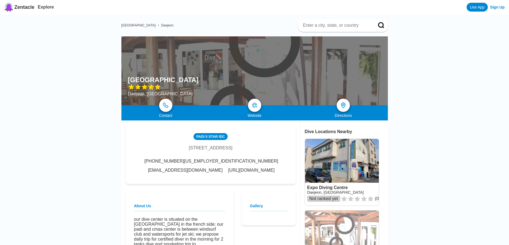
drag, startPoint x: 129, startPoint y: 76, endPoint x: 192, endPoint y: 79, distance: 63.6
click at [192, 79] on h1 "[GEOGRAPHIC_DATA]" at bounding box center [163, 80] width 70 height 8
click at [201, 173] on div "PADI [STREET_ADDRESS] [PHONE_NUMBER][US_EMPLOYER_IDENTIFICATION_NUMBER] [EMAIL_…" at bounding box center [211, 154] width 170 height 59
drag, startPoint x: 232, startPoint y: 162, endPoint x: 281, endPoint y: 161, distance: 48.4
click at [281, 161] on div "PADI [STREET_ADDRESS] [PHONE_NUMBER][US_EMPLOYER_IDENTIFICATION_NUMBER] [EMAIL_…" at bounding box center [211, 154] width 170 height 59
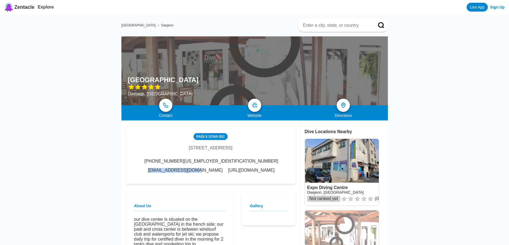
drag, startPoint x: 191, startPoint y: 163, endPoint x: 225, endPoint y: 164, distance: 34.7
click at [222, 168] on span "[EMAIL_ADDRESS][DOMAIN_NAME]" at bounding box center [185, 170] width 75 height 5
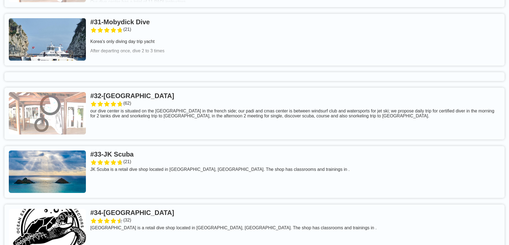
scroll to position [1918, 0]
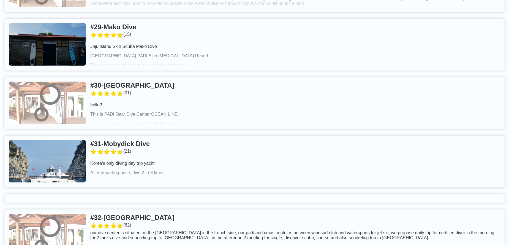
click at [161, 135] on link at bounding box center [254, 161] width 500 height 52
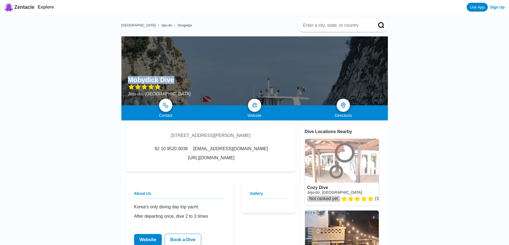
drag, startPoint x: 128, startPoint y: 77, endPoint x: 174, endPoint y: 81, distance: 45.2
click at [174, 81] on h1 "Mobydick Dive" at bounding box center [151, 80] width 46 height 8
drag, startPoint x: 230, startPoint y: 148, endPoint x: 283, endPoint y: 149, distance: 53.1
drag, startPoint x: 176, startPoint y: 150, endPoint x: 224, endPoint y: 152, distance: 48.2
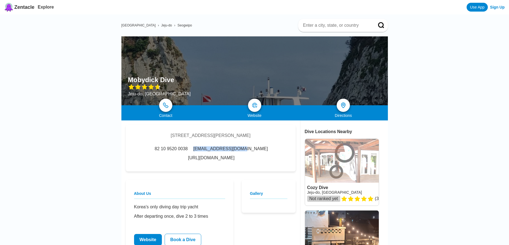
click at [224, 151] on div "[EMAIL_ADDRESS][DOMAIN_NAME]" at bounding box center [230, 148] width 76 height 5
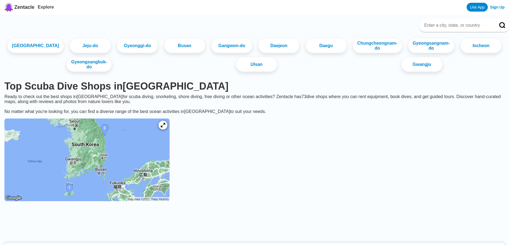
scroll to position [1918, 0]
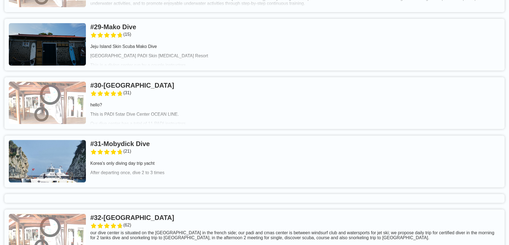
click at [178, 77] on link at bounding box center [254, 103] width 500 height 52
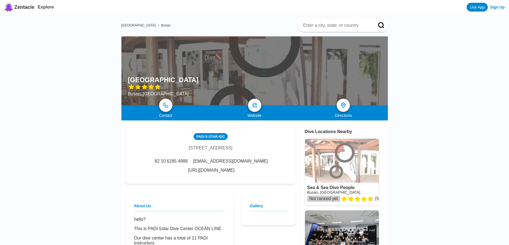
drag, startPoint x: 126, startPoint y: 79, endPoint x: 199, endPoint y: 78, distance: 73.7
click at [199, 78] on div "Ocean Line Dive Center [GEOGRAPHIC_DATA], [GEOGRAPHIC_DATA]" at bounding box center [254, 70] width 266 height 69
drag, startPoint x: 176, startPoint y: 172, endPoint x: 244, endPoint y: 175, distance: 68.3
drag, startPoint x: 207, startPoint y: 164, endPoint x: 256, endPoint y: 163, distance: 48.7
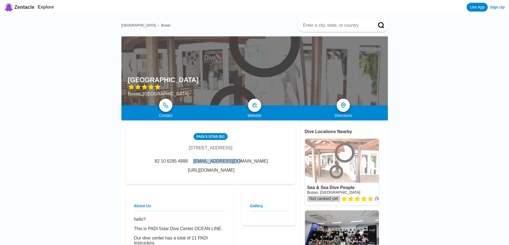
click at [256, 163] on div "82 10 6285 4888 [EMAIL_ADDRESS][DOMAIN_NAME] [URL][DOMAIN_NAME]" at bounding box center [210, 165] width 153 height 14
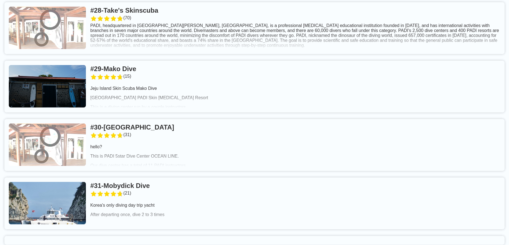
scroll to position [1857, 0]
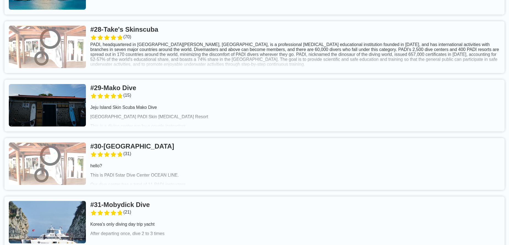
click at [146, 79] on link at bounding box center [254, 105] width 500 height 52
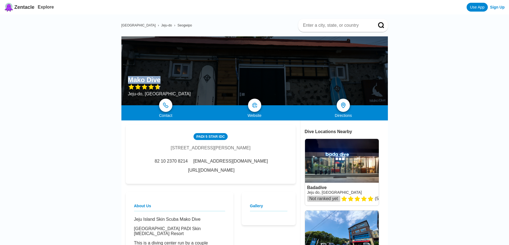
drag, startPoint x: 128, startPoint y: 76, endPoint x: 164, endPoint y: 79, distance: 37.0
click at [164, 79] on div "Mako Dive Jeju-do, [GEOGRAPHIC_DATA]" at bounding box center [254, 70] width 266 height 69
click at [197, 173] on div "PADI 5 Star IDC 133 [PERSON_NAME]-si, [GEOGRAPHIC_DATA]-do 63605, [GEOGRAPHIC_D…" at bounding box center [211, 154] width 170 height 59
drag, startPoint x: 249, startPoint y: 162, endPoint x: 291, endPoint y: 162, distance: 42.4
click at [291, 162] on div "PADI 5 Star IDC 133 [PERSON_NAME]-si, [GEOGRAPHIC_DATA]-do 63605, [GEOGRAPHIC_D…" at bounding box center [211, 154] width 170 height 59
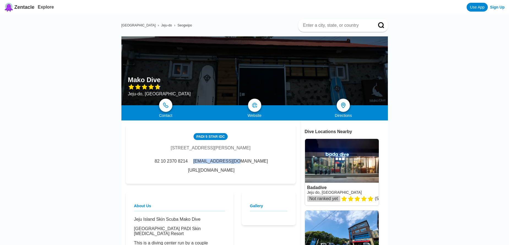
drag, startPoint x: 175, startPoint y: 163, endPoint x: 216, endPoint y: 163, distance: 41.3
click at [216, 163] on span "[EMAIL_ADDRESS][DOMAIN_NAME]" at bounding box center [230, 160] width 75 height 5
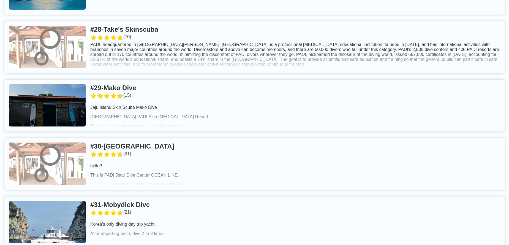
scroll to position [1796, 0]
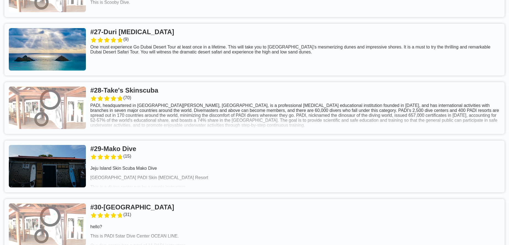
click at [164, 82] on link at bounding box center [254, 108] width 500 height 52
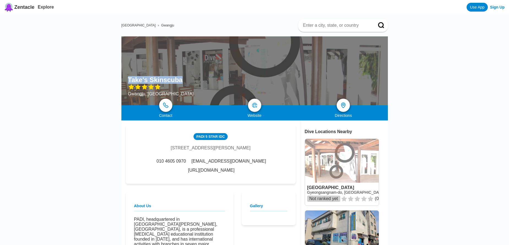
drag, startPoint x: 128, startPoint y: 78, endPoint x: 178, endPoint y: 79, distance: 49.8
click at [178, 79] on h1 "Take's Skinscuba" at bounding box center [155, 80] width 55 height 8
drag, startPoint x: 220, startPoint y: 161, endPoint x: 289, endPoint y: 162, distance: 68.8
click at [289, 162] on div "PADI [STREET_ADDRESS] 010 4605 0970 [EMAIL_ADDRESS][DOMAIN_NAME] [URL][DOMAIN_N…" at bounding box center [211, 154] width 170 height 59
drag, startPoint x: 177, startPoint y: 163, endPoint x: 215, endPoint y: 163, distance: 38.2
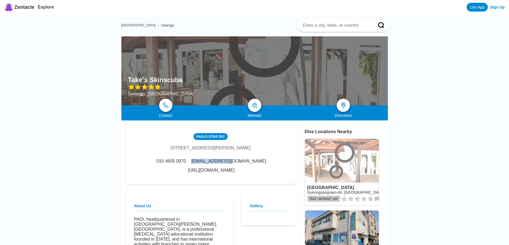
click at [215, 163] on div "[EMAIL_ADDRESS][DOMAIN_NAME]" at bounding box center [228, 160] width 76 height 5
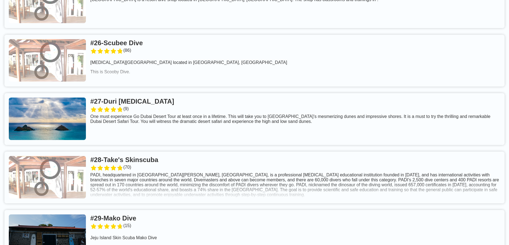
scroll to position [1675, 0]
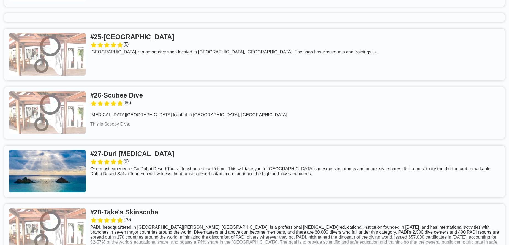
click at [171, 145] on link at bounding box center [254, 171] width 500 height 52
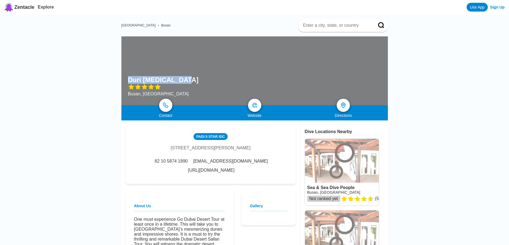
drag, startPoint x: 128, startPoint y: 77, endPoint x: 182, endPoint y: 81, distance: 53.2
click at [182, 81] on h1 "Duri [MEDICAL_DATA]" at bounding box center [163, 80] width 70 height 8
drag, startPoint x: 222, startPoint y: 172, endPoint x: 233, endPoint y: 168, distance: 11.8
click at [222, 172] on div "PADI 5 Star IDC 5F, 20 [STREET_ADDRESS][PERSON_NAME] 82 10 5874 1890 [EMAIL_ADD…" at bounding box center [211, 154] width 170 height 59
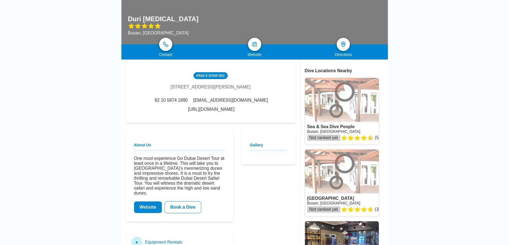
drag, startPoint x: 230, startPoint y: 100, endPoint x: 280, endPoint y: 103, distance: 49.3
drag, startPoint x: 179, startPoint y: 101, endPoint x: 228, endPoint y: 103, distance: 49.2
click at [228, 103] on div "82 10 5874 1890 [EMAIL_ADDRESS][DOMAIN_NAME] [URL][DOMAIN_NAME]" at bounding box center [210, 105] width 153 height 14
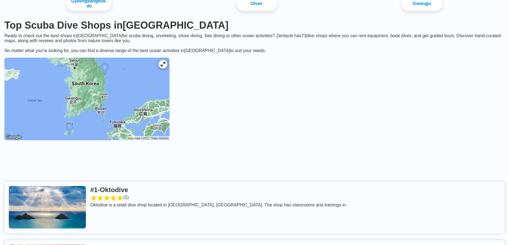
scroll to position [1675, 0]
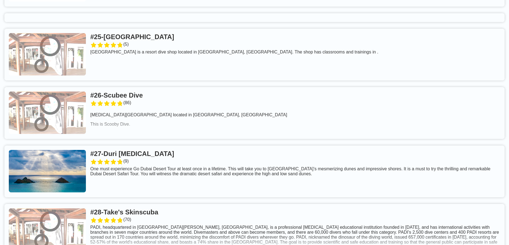
click at [148, 87] on link at bounding box center [254, 113] width 500 height 52
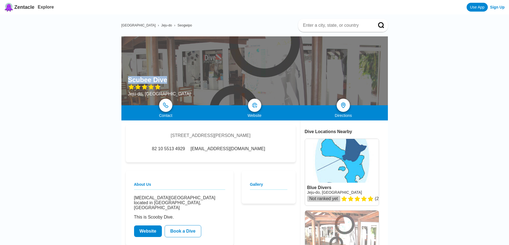
drag, startPoint x: 128, startPoint y: 78, endPoint x: 166, endPoint y: 79, distance: 38.2
click at [166, 79] on div "Scubee Dive Jeju-do, [GEOGRAPHIC_DATA]" at bounding box center [254, 70] width 266 height 69
drag, startPoint x: 200, startPoint y: 148, endPoint x: 256, endPoint y: 152, distance: 56.0
click at [256, 151] on div "82 10 5513 4929 [EMAIL_ADDRESS][DOMAIN_NAME]" at bounding box center [210, 148] width 120 height 5
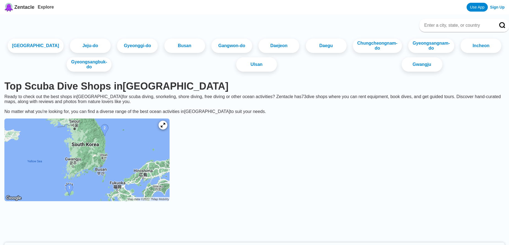
scroll to position [1675, 0]
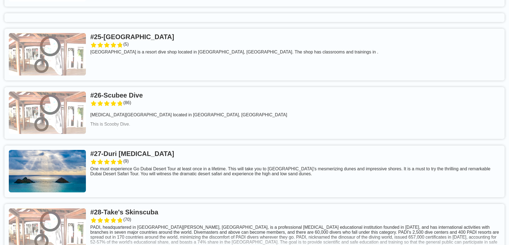
click at [169, 29] on link at bounding box center [254, 55] width 500 height 52
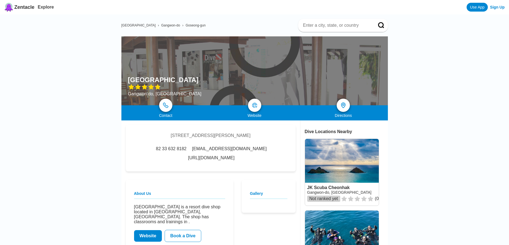
drag, startPoint x: 129, startPoint y: 76, endPoint x: 184, endPoint y: 79, distance: 55.4
click at [184, 79] on h1 "[GEOGRAPHIC_DATA]" at bounding box center [163, 80] width 70 height 8
click at [208, 166] on div "[STREET_ADDRESS][PERSON_NAME] 82 33 632 8182 [EMAIL_ADDRESS][DOMAIN_NAME] [URL]…" at bounding box center [211, 148] width 170 height 46
drag, startPoint x: 218, startPoint y: 154, endPoint x: 281, endPoint y: 158, distance: 62.6
drag, startPoint x: 175, startPoint y: 156, endPoint x: 215, endPoint y: 155, distance: 39.3
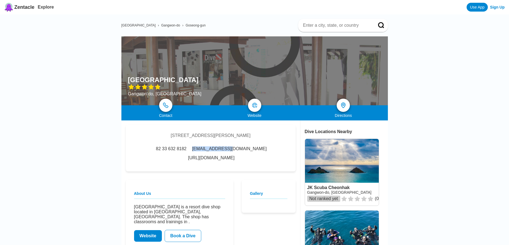
click at [215, 155] on div "82 33 632 8182 [EMAIL_ADDRESS][DOMAIN_NAME] [URL][DOMAIN_NAME]" at bounding box center [210, 153] width 153 height 14
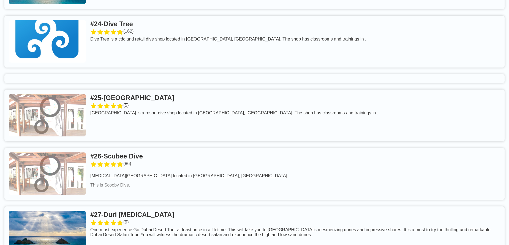
scroll to position [1492, 0]
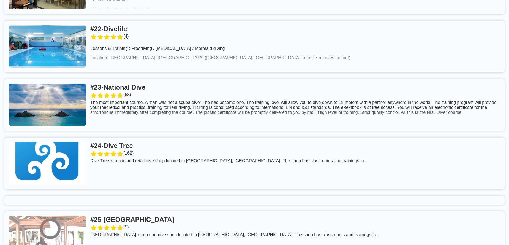
click at [137, 137] on link at bounding box center [254, 163] width 500 height 52
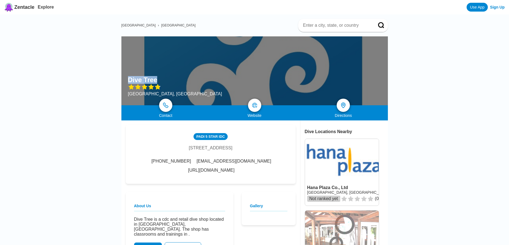
drag, startPoint x: 125, startPoint y: 75, endPoint x: 155, endPoint y: 79, distance: 30.5
click at [155, 79] on div "Dive Tree [GEOGRAPHIC_DATA], [GEOGRAPHIC_DATA]" at bounding box center [254, 70] width 266 height 69
click at [208, 174] on div "PADI [STREET_ADDRESS] [PHONE_NUMBER] [EMAIL_ADDRESS][DOMAIN_NAME] [URL][DOMAIN_…" at bounding box center [211, 154] width 170 height 59
drag, startPoint x: 224, startPoint y: 164, endPoint x: 274, endPoint y: 164, distance: 50.9
drag, startPoint x: 180, startPoint y: 162, endPoint x: 219, endPoint y: 164, distance: 38.8
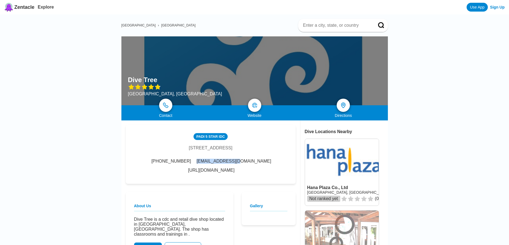
click at [219, 164] on div "[PHONE_NUMBER] [EMAIL_ADDRESS][DOMAIN_NAME] [URL][DOMAIN_NAME]" at bounding box center [210, 165] width 153 height 14
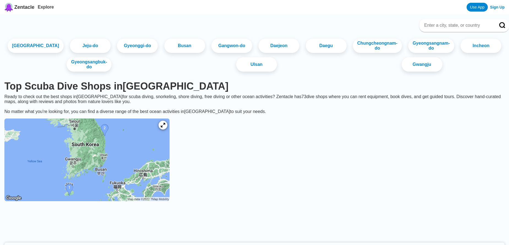
scroll to position [1492, 0]
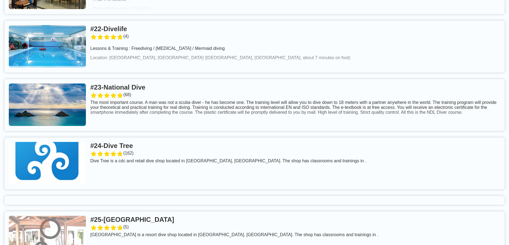
click at [159, 79] on link at bounding box center [254, 105] width 500 height 52
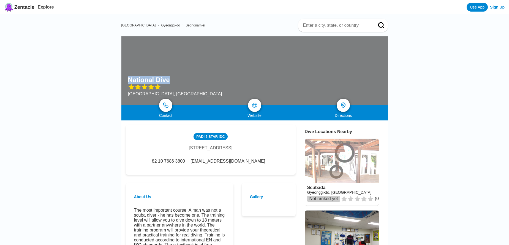
drag, startPoint x: 128, startPoint y: 79, endPoint x: 169, endPoint y: 78, distance: 41.5
click at [169, 78] on h1 "National Dive" at bounding box center [149, 80] width 42 height 8
click at [201, 174] on div "PADI [STREET_ADDRESS] 82 10 7686 3800 [EMAIL_ADDRESS][DOMAIN_NAME]" at bounding box center [211, 150] width 170 height 50
drag, startPoint x: 212, startPoint y: 164, endPoint x: 257, endPoint y: 164, distance: 45.1
click at [257, 163] on div "82 10 7686 3800 [EMAIL_ADDRESS][DOMAIN_NAME]" at bounding box center [210, 160] width 120 height 5
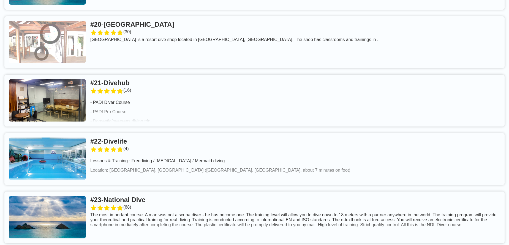
scroll to position [1371, 0]
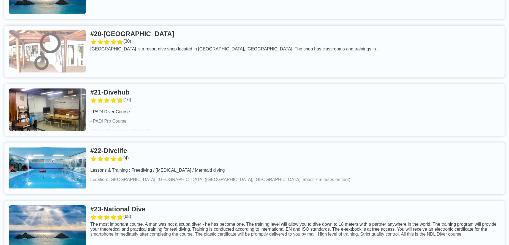
click at [143, 142] on link at bounding box center [254, 168] width 500 height 52
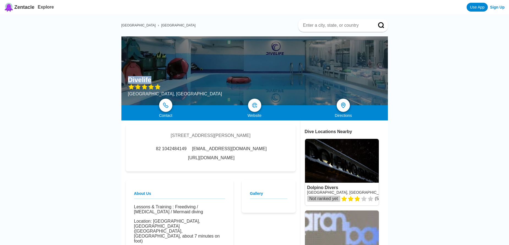
drag, startPoint x: 128, startPoint y: 79, endPoint x: 151, endPoint y: 78, distance: 22.6
click at [151, 78] on h1 "Divelife" at bounding box center [139, 80] width 23 height 8
drag, startPoint x: 176, startPoint y: 150, endPoint x: 226, endPoint y: 149, distance: 50.3
click at [226, 149] on div "[EMAIL_ADDRESS][DOMAIN_NAME]" at bounding box center [229, 148] width 76 height 5
drag, startPoint x: 231, startPoint y: 149, endPoint x: 288, endPoint y: 150, distance: 56.9
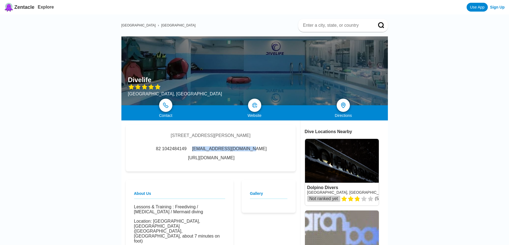
click at [288, 150] on div "[STREET_ADDRESS][PERSON_NAME] 82 1042484149 [EMAIL_ADDRESS][DOMAIN_NAME] [URL][…" at bounding box center [211, 148] width 170 height 46
drag, startPoint x: 175, startPoint y: 150, endPoint x: 226, endPoint y: 150, distance: 50.9
click at [226, 150] on div "[EMAIL_ADDRESS][DOMAIN_NAME]" at bounding box center [229, 148] width 76 height 5
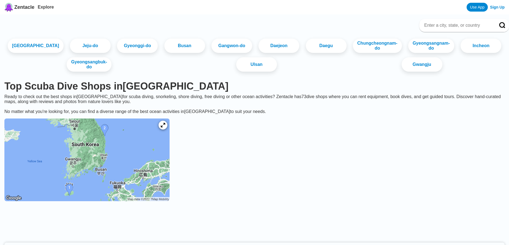
scroll to position [1371, 0]
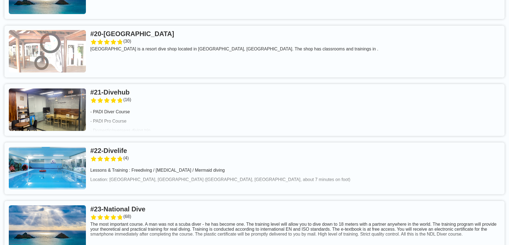
click at [130, 84] on link at bounding box center [254, 110] width 500 height 52
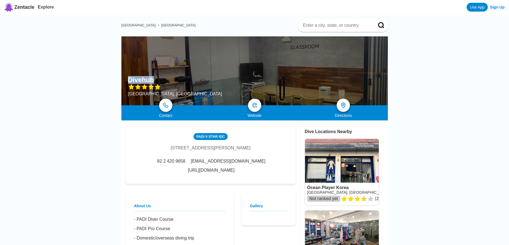
drag, startPoint x: 128, startPoint y: 78, endPoint x: 157, endPoint y: 79, distance: 29.2
click at [157, 79] on div "Divehub" at bounding box center [175, 80] width 94 height 8
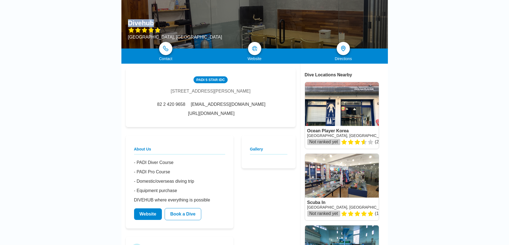
scroll to position [61, 0]
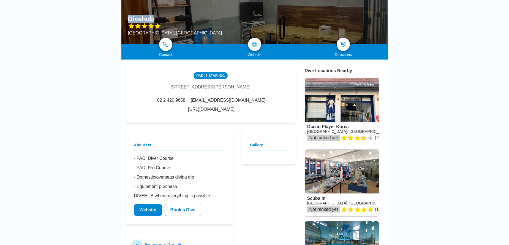
drag, startPoint x: 225, startPoint y: 100, endPoint x: 278, endPoint y: 103, distance: 53.2
click at [278, 103] on div "PADI 5 [STREET_ADDRESS][PERSON_NAME] 82 2 420 9658 [EMAIL_ADDRESS][DOMAIN_NAME]…" at bounding box center [211, 93] width 170 height 59
drag, startPoint x: 178, startPoint y: 102, endPoint x: 223, endPoint y: 102, distance: 45.7
click at [223, 102] on div "82 2 420 9658 [EMAIL_ADDRESS][DOMAIN_NAME] [URL][DOMAIN_NAME]" at bounding box center [210, 105] width 153 height 14
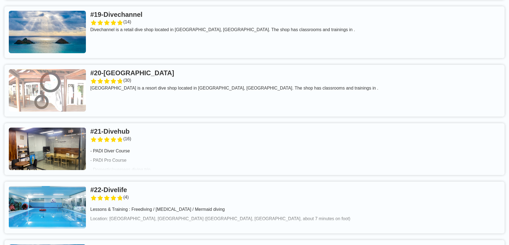
scroll to position [1310, 0]
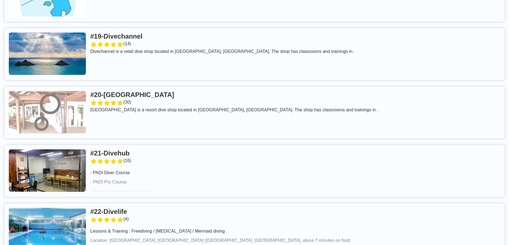
click at [159, 86] on link at bounding box center [254, 112] width 500 height 52
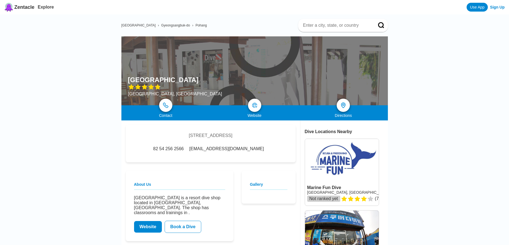
drag, startPoint x: 124, startPoint y: 76, endPoint x: 197, endPoint y: 80, distance: 73.5
click at [197, 80] on div "[GEOGRAPHIC_DATA] [GEOGRAPHIC_DATA], [GEOGRAPHIC_DATA]" at bounding box center [254, 70] width 266 height 69
drag, startPoint x: 207, startPoint y: 156, endPoint x: 250, endPoint y: 156, distance: 43.5
click at [250, 151] on div "82 54 256 2566 [EMAIL_ADDRESS][DOMAIN_NAME]" at bounding box center [210, 148] width 117 height 5
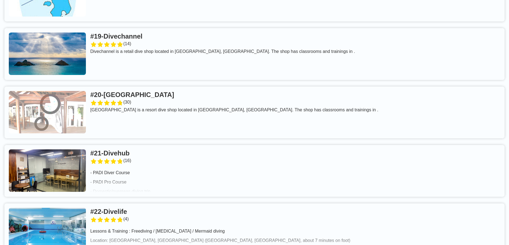
click at [145, 28] on link at bounding box center [254, 54] width 500 height 52
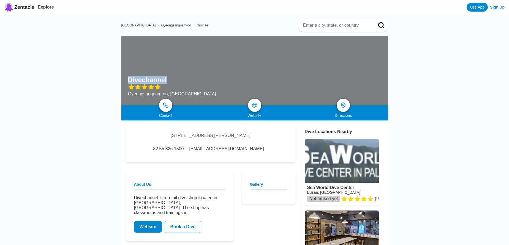
drag, startPoint x: 125, startPoint y: 77, endPoint x: 166, endPoint y: 79, distance: 40.8
click at [166, 79] on div "[PERSON_NAME]-do, [GEOGRAPHIC_DATA]" at bounding box center [254, 70] width 266 height 69
click at [203, 162] on div "[STREET_ADDRESS][PERSON_NAME] 82 55 326 1500 [EMAIL_ADDRESS][DOMAIN_NAME]" at bounding box center [211, 143] width 170 height 37
drag, startPoint x: 199, startPoint y: 156, endPoint x: 255, endPoint y: 157, distance: 56.1
click at [255, 151] on div "82 55 326 1500 [EMAIL_ADDRESS][DOMAIN_NAME]" at bounding box center [210, 148] width 117 height 5
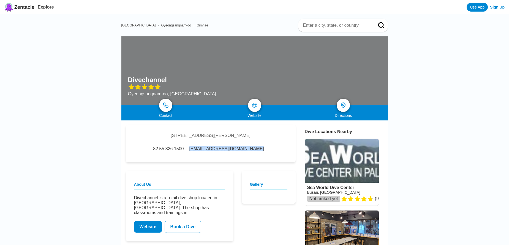
drag, startPoint x: 96, startPoint y: 118, endPoint x: 97, endPoint y: 123, distance: 5.5
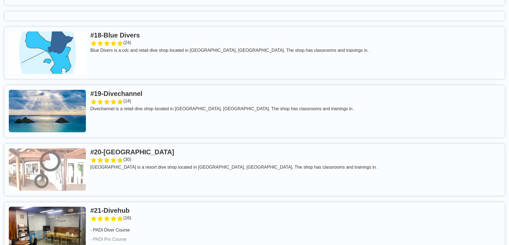
scroll to position [1249, 0]
